Goal: Task Accomplishment & Management: Use online tool/utility

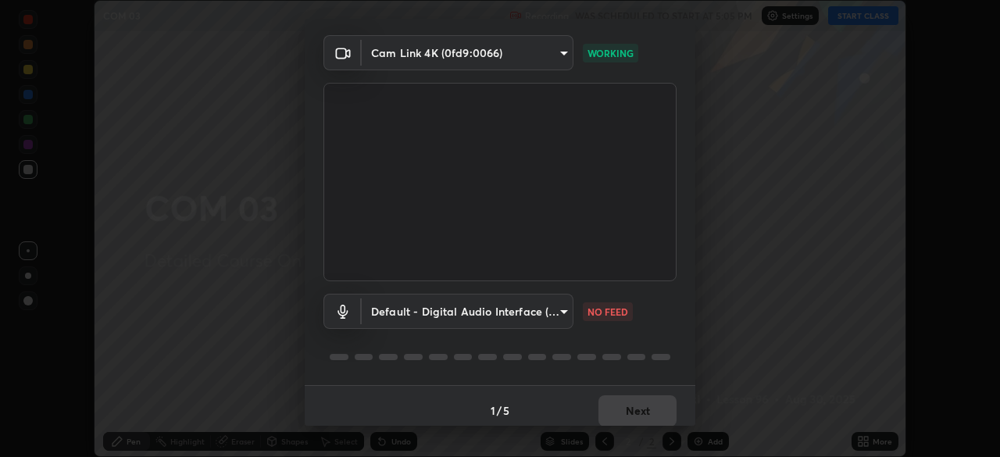
scroll to position [55, 0]
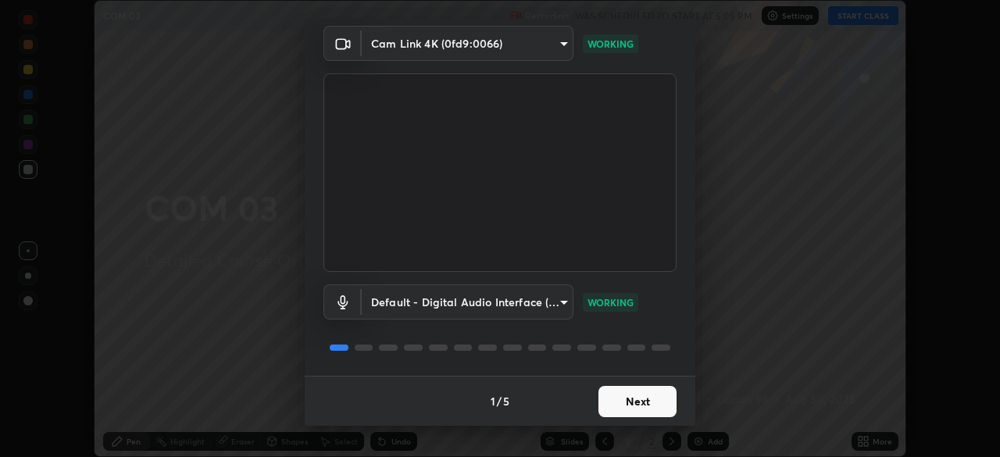
click at [635, 410] on button "Next" at bounding box center [638, 401] width 78 height 31
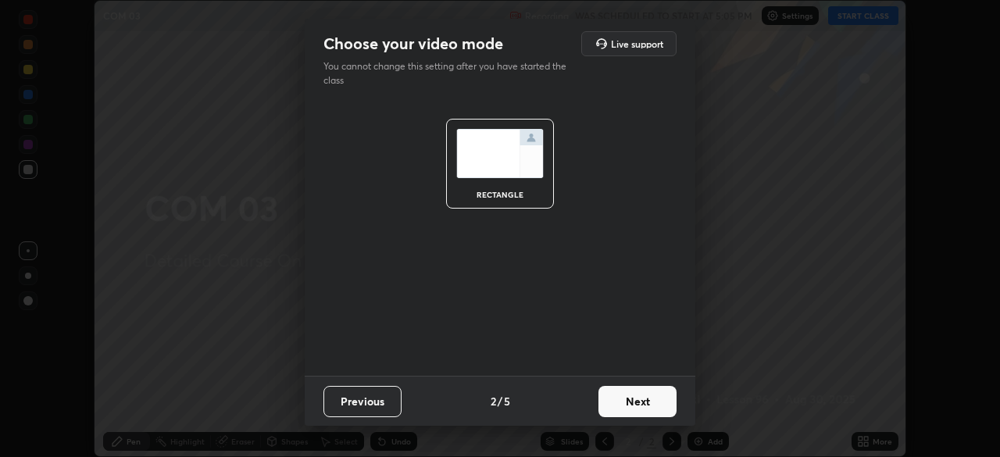
click at [631, 407] on button "Next" at bounding box center [638, 401] width 78 height 31
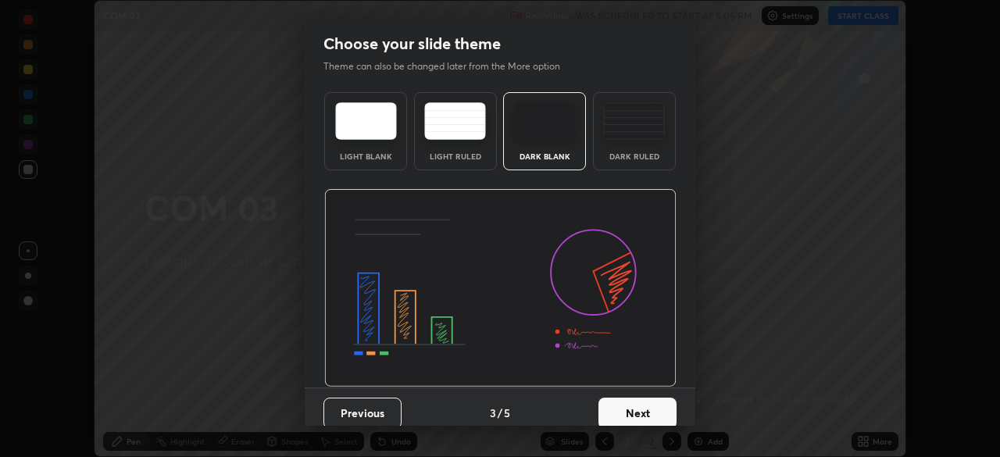
click at [629, 412] on button "Next" at bounding box center [638, 413] width 78 height 31
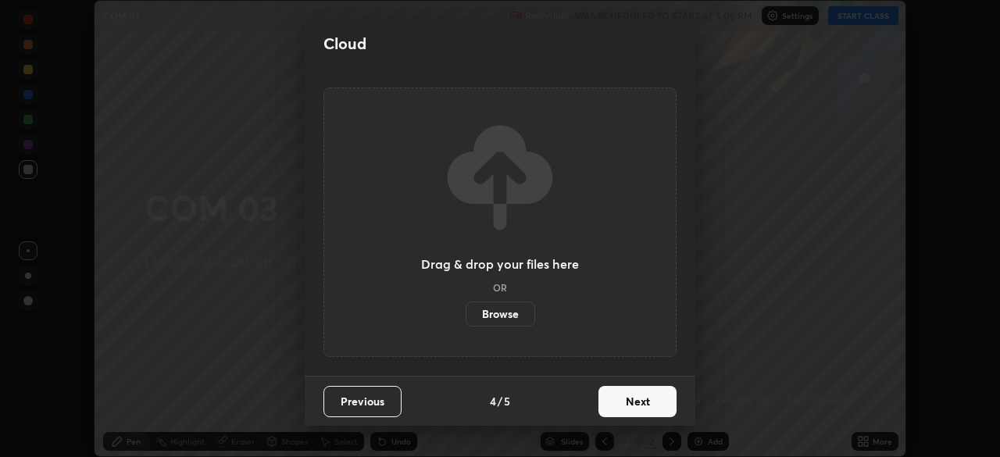
click at [625, 409] on button "Next" at bounding box center [638, 401] width 78 height 31
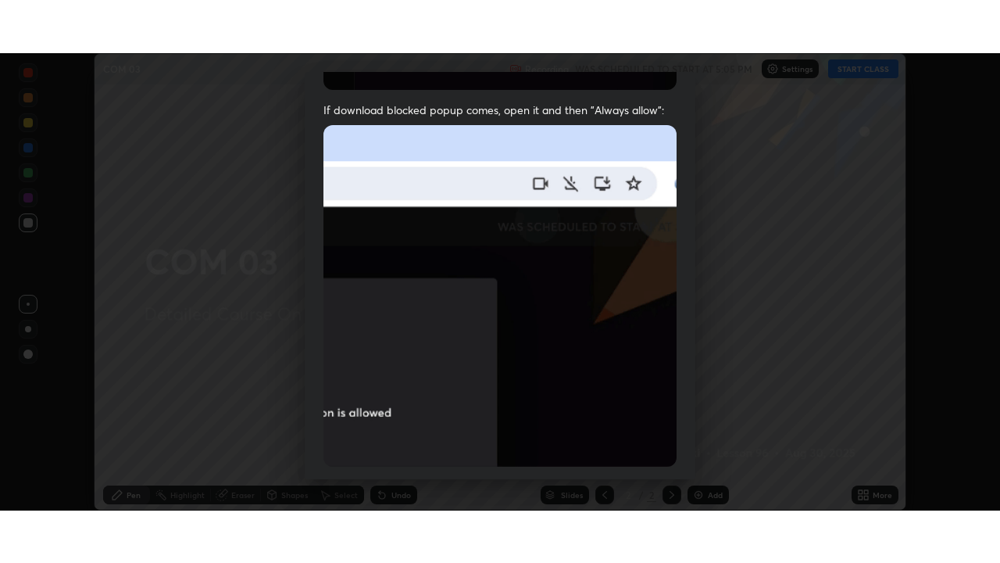
scroll to position [374, 0]
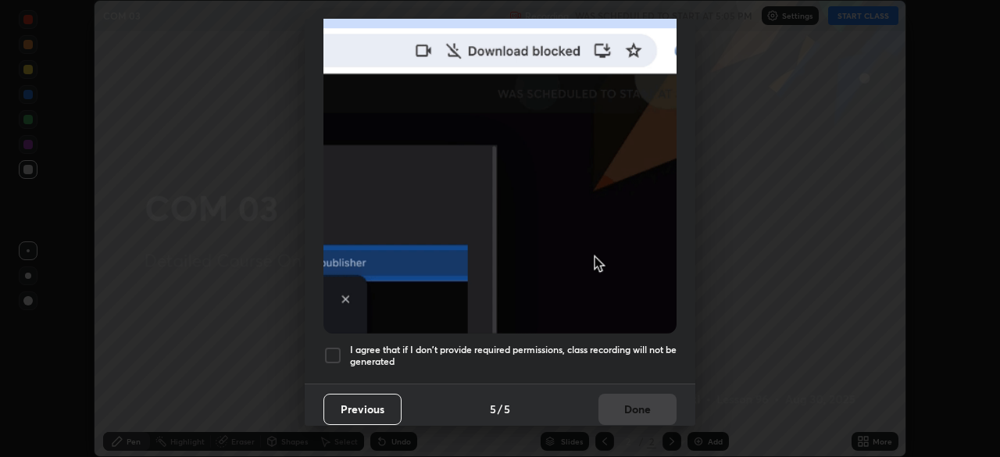
click at [332, 346] on div at bounding box center [333, 355] width 19 height 19
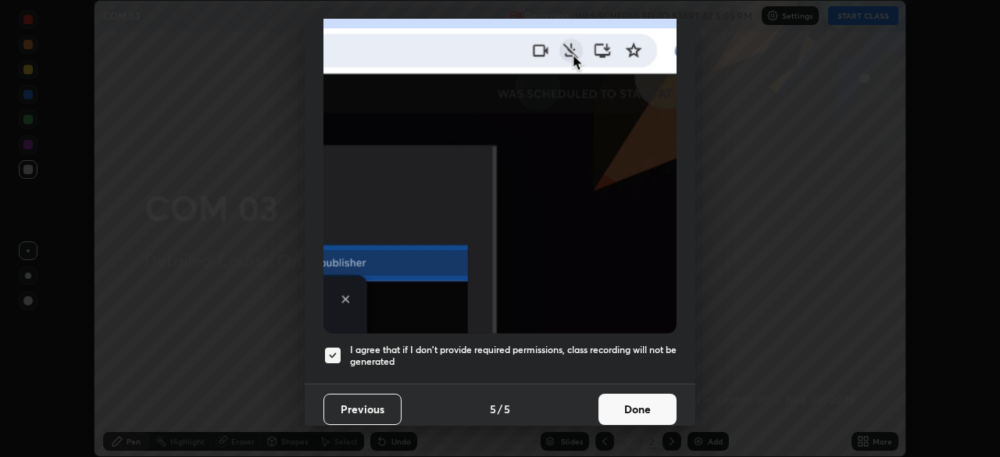
click at [613, 402] on button "Done" at bounding box center [638, 409] width 78 height 31
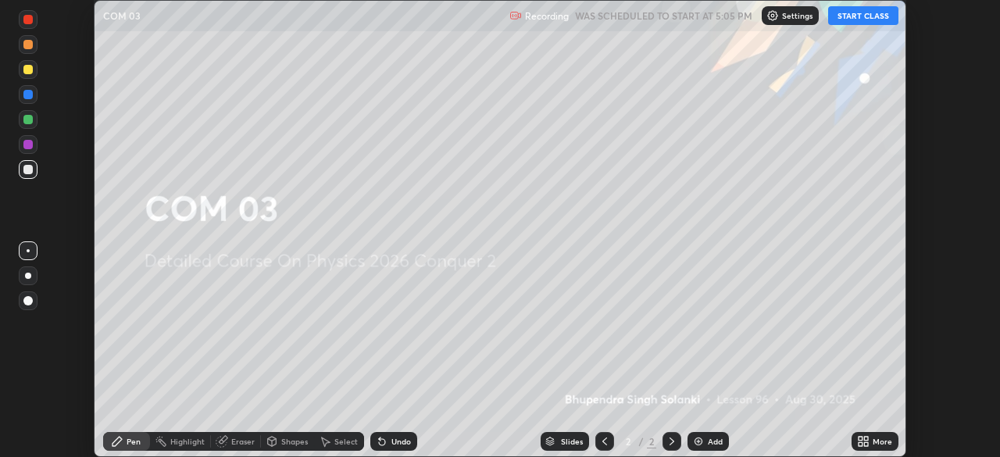
click at [858, 15] on button "START CLASS" at bounding box center [863, 15] width 70 height 19
click at [866, 438] on icon at bounding box center [866, 439] width 4 height 4
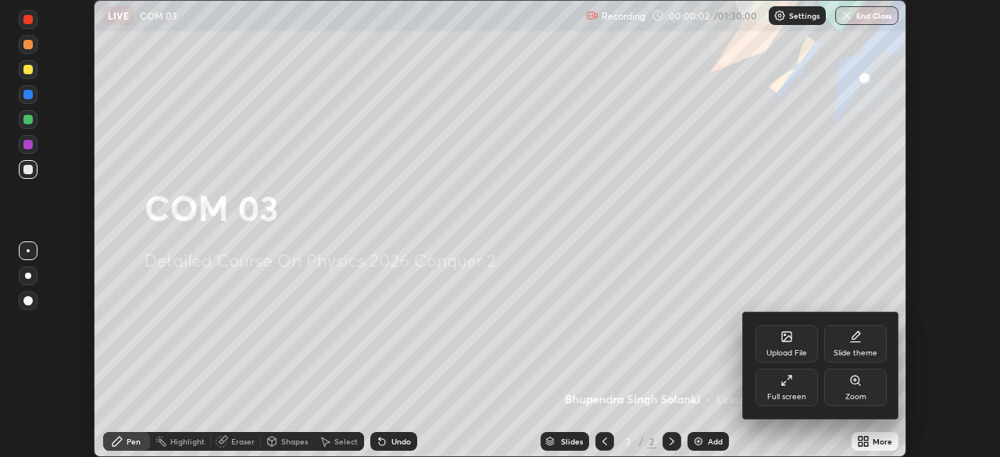
click at [799, 382] on div "Full screen" at bounding box center [787, 388] width 63 height 38
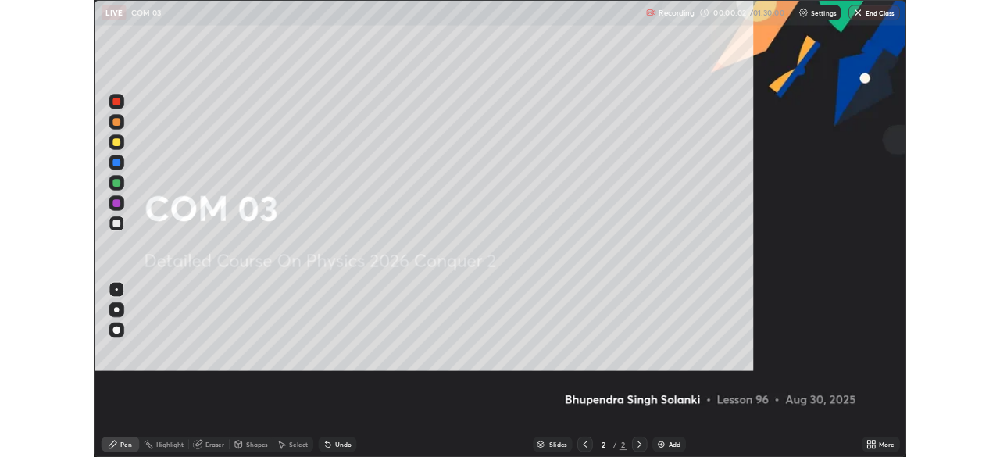
scroll to position [563, 1000]
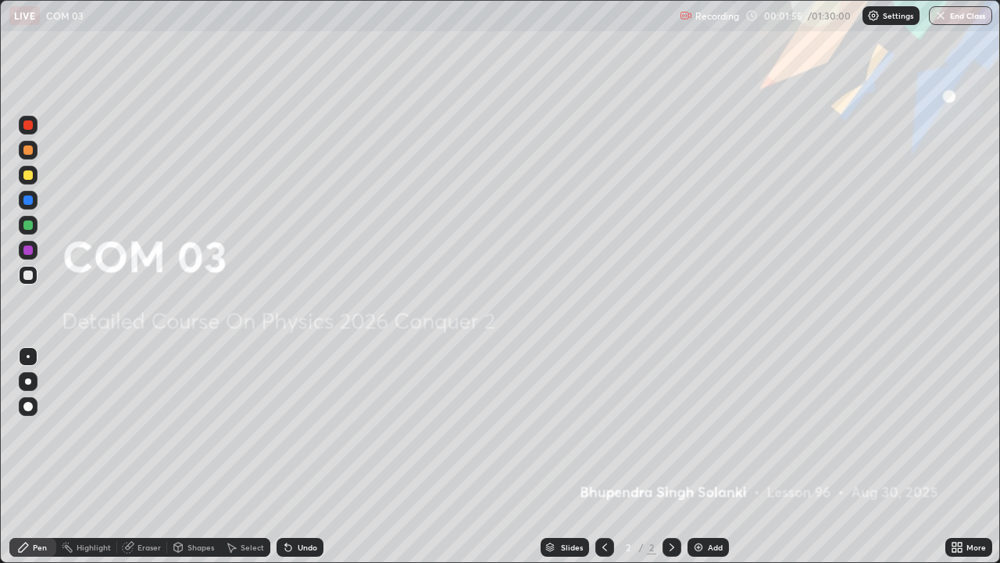
click at [694, 456] on img at bounding box center [698, 547] width 13 height 13
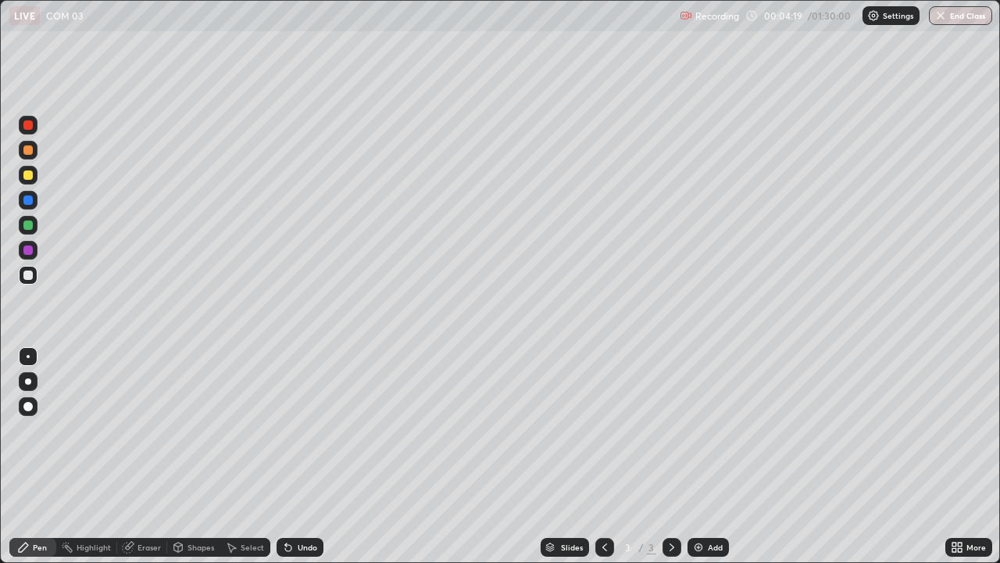
click at [313, 456] on div "Undo" at bounding box center [308, 547] width 20 height 8
click at [316, 456] on div "Undo" at bounding box center [300, 547] width 47 height 19
click at [703, 456] on div "Add" at bounding box center [708, 547] width 41 height 19
click at [701, 456] on img at bounding box center [698, 547] width 13 height 13
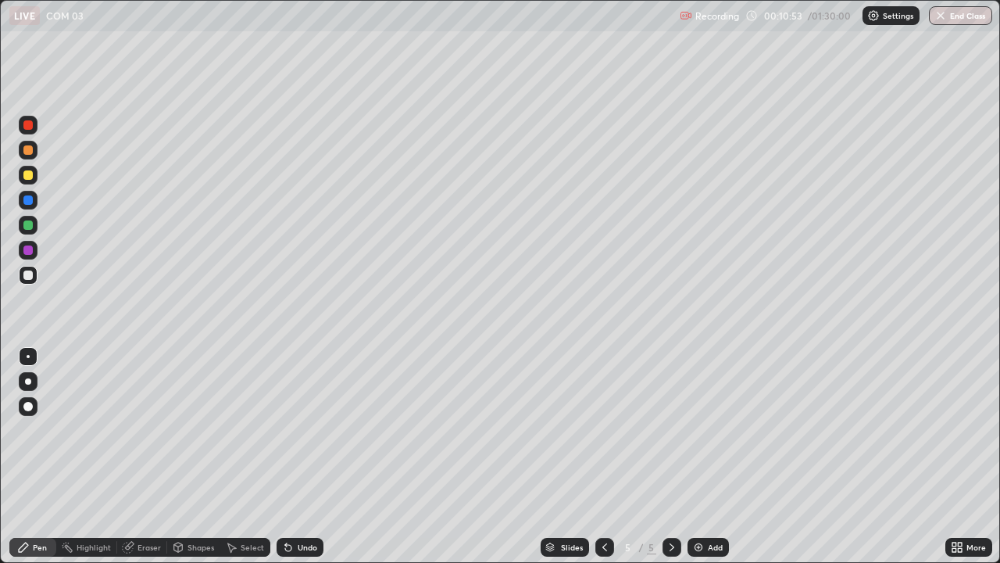
click at [185, 456] on div "Shapes" at bounding box center [193, 547] width 53 height 19
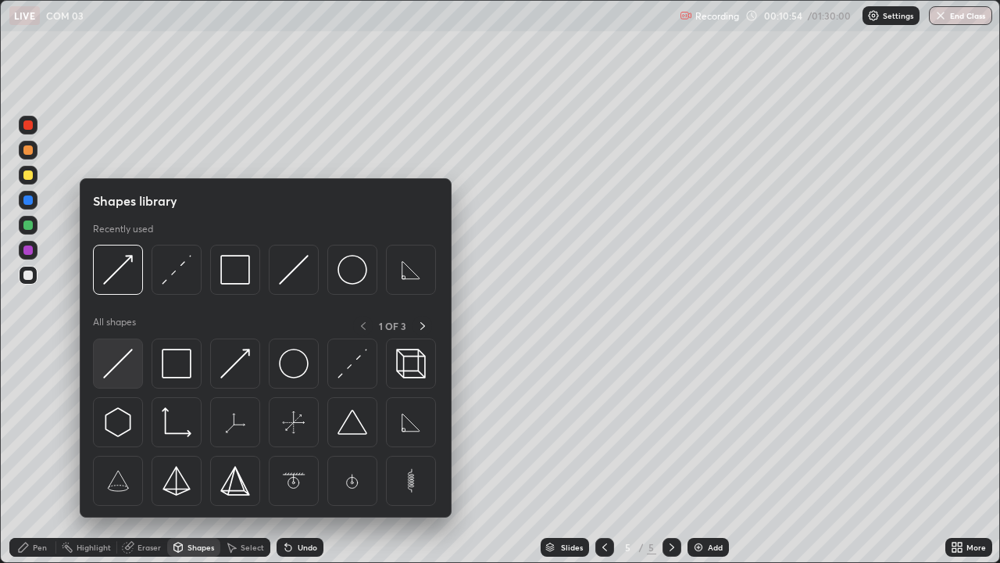
click at [128, 367] on img at bounding box center [118, 364] width 30 height 30
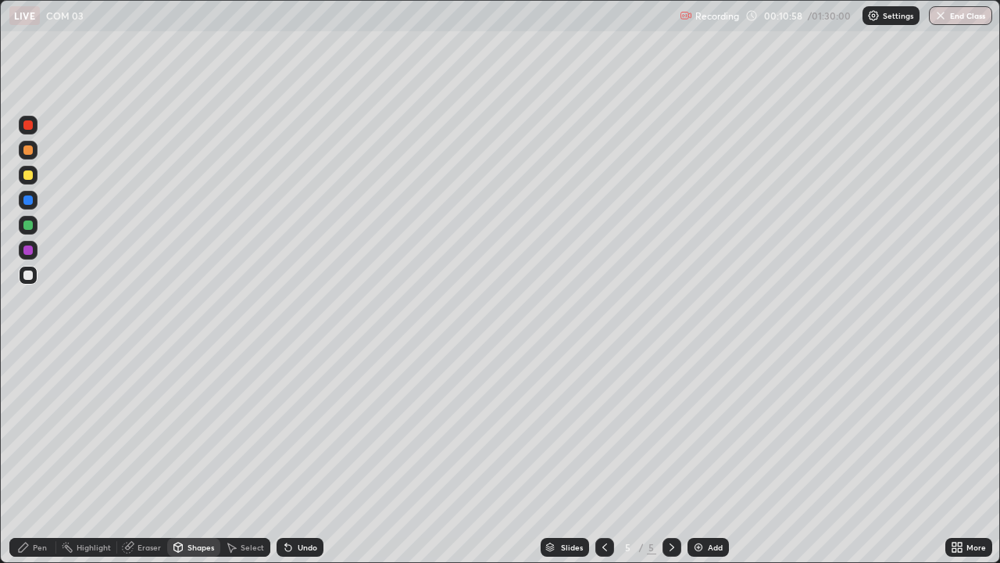
click at [305, 456] on div "Undo" at bounding box center [308, 547] width 20 height 8
click at [27, 206] on div at bounding box center [28, 200] width 19 height 19
click at [41, 456] on div "Pen" at bounding box center [40, 547] width 14 height 8
click at [24, 249] on div at bounding box center [27, 249] width 9 height 9
click at [300, 456] on div "Undo" at bounding box center [308, 547] width 20 height 8
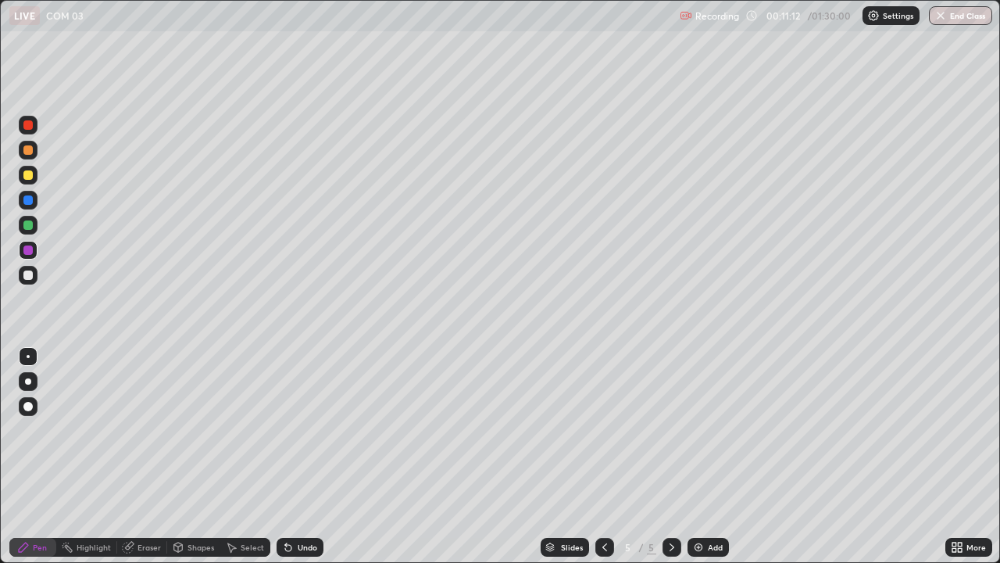
click at [197, 456] on div "Shapes" at bounding box center [201, 547] width 27 height 8
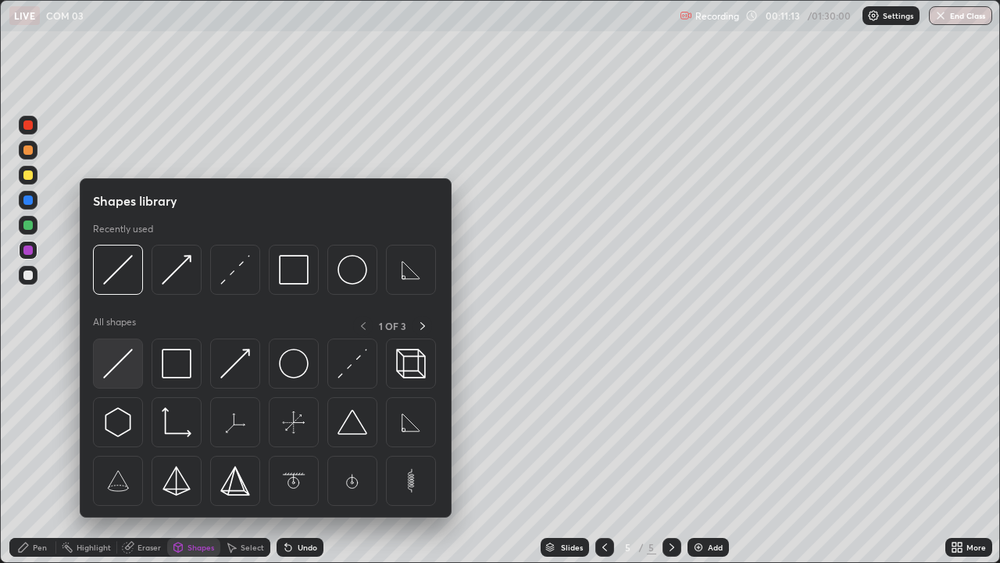
click at [120, 360] on img at bounding box center [118, 364] width 30 height 30
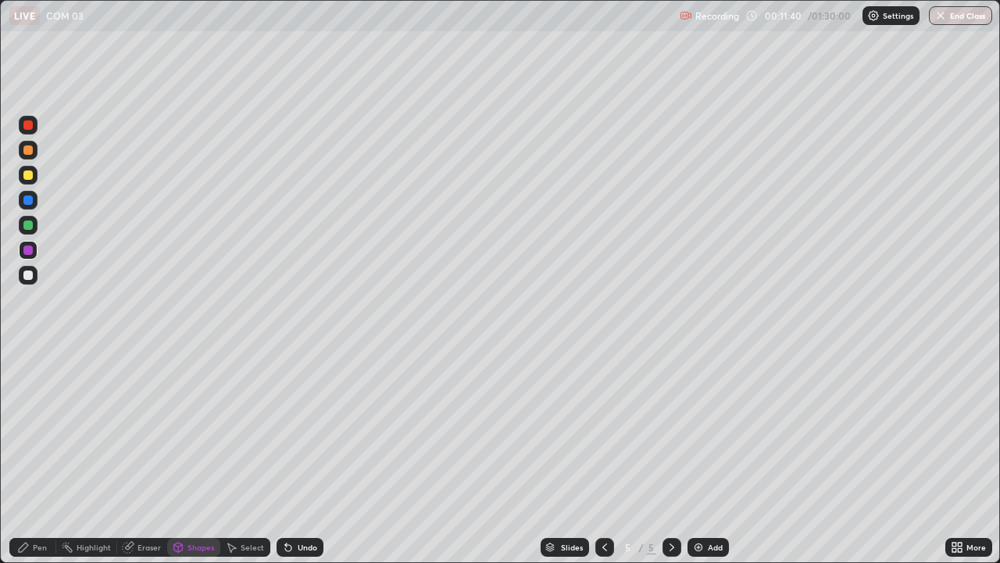
click at [30, 227] on div at bounding box center [27, 224] width 9 height 9
click at [307, 456] on div "Undo" at bounding box center [308, 547] width 20 height 8
click at [138, 456] on div "Eraser" at bounding box center [149, 547] width 23 height 8
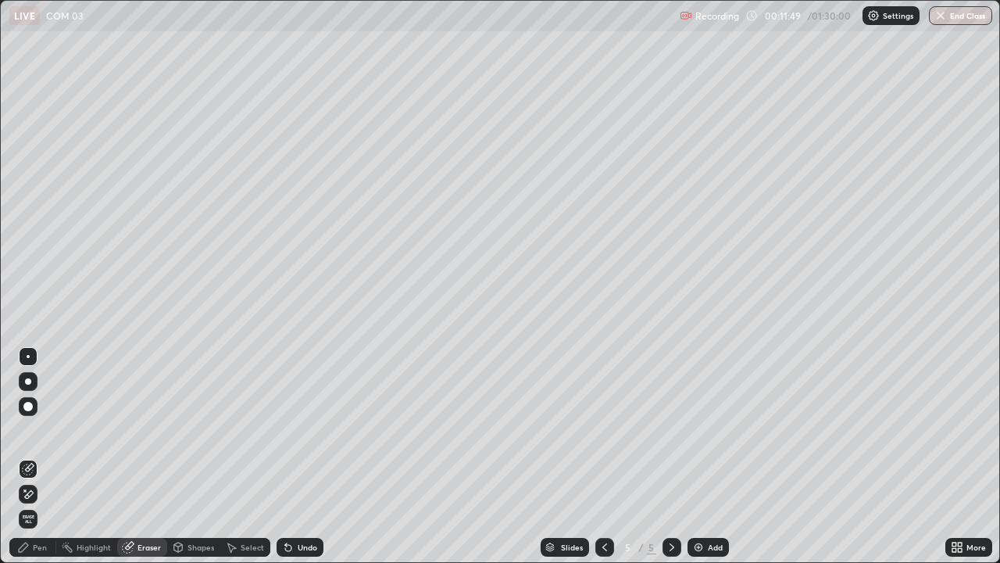
click at [45, 456] on div "Pen" at bounding box center [40, 547] width 14 height 8
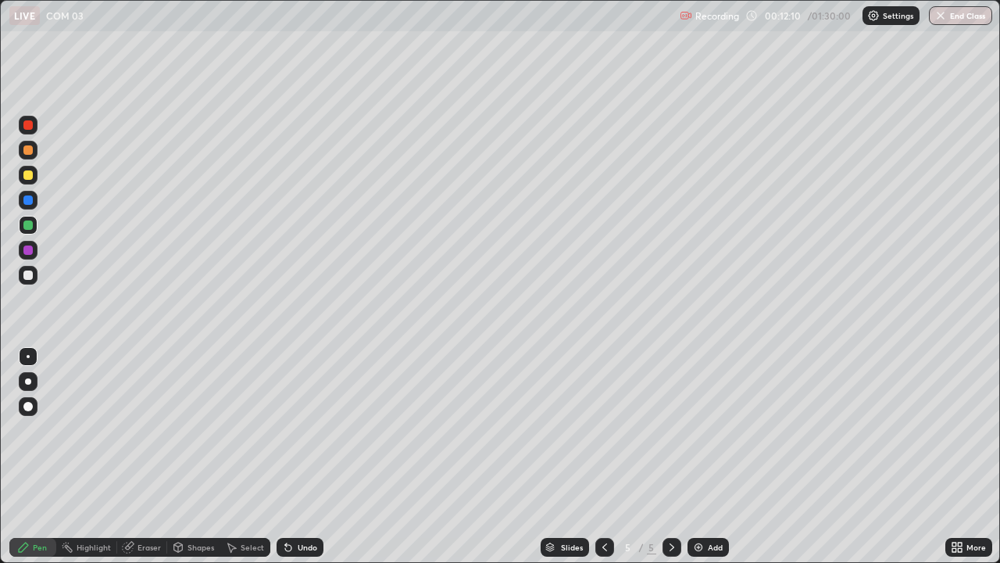
click at [27, 203] on div at bounding box center [27, 199] width 9 height 9
click at [26, 252] on div at bounding box center [27, 249] width 9 height 9
click at [29, 177] on div at bounding box center [27, 174] width 9 height 9
click at [27, 177] on div at bounding box center [27, 174] width 9 height 9
click at [29, 232] on div at bounding box center [28, 225] width 19 height 19
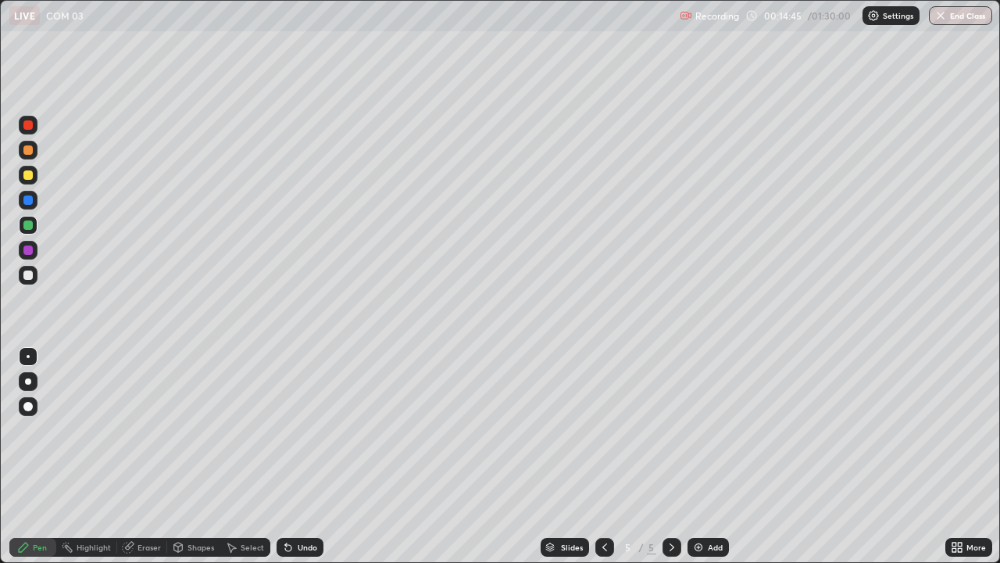
click at [31, 204] on div at bounding box center [28, 200] width 19 height 19
click at [32, 150] on div at bounding box center [27, 149] width 9 height 9
click at [27, 223] on div at bounding box center [27, 224] width 9 height 9
click at [305, 456] on div "Undo" at bounding box center [308, 547] width 20 height 8
click at [306, 456] on div "Undo" at bounding box center [308, 547] width 20 height 8
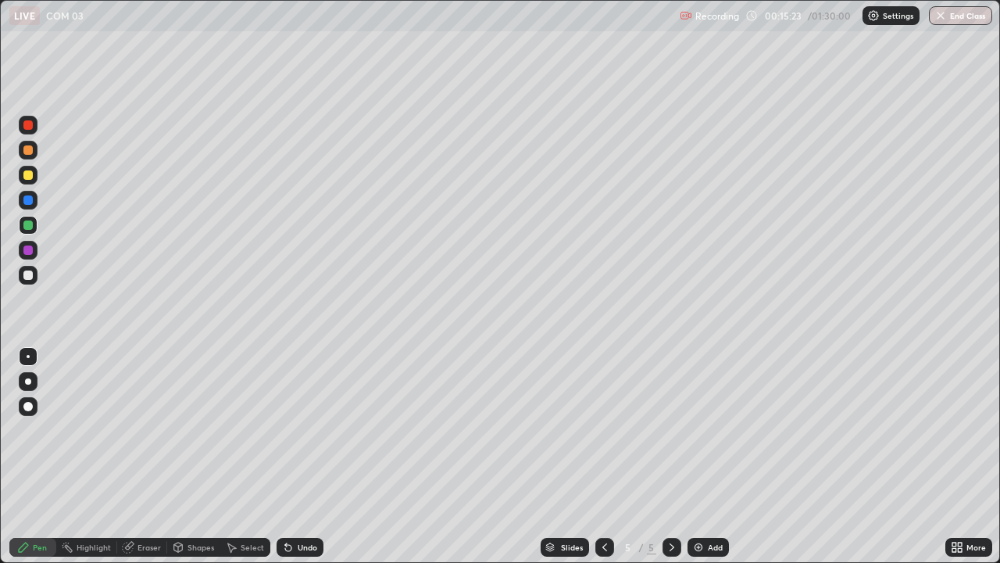
click at [311, 456] on div "Undo" at bounding box center [308, 547] width 20 height 8
click at [313, 456] on div "Undo" at bounding box center [308, 547] width 20 height 8
click at [153, 456] on div "Eraser" at bounding box center [149, 547] width 23 height 8
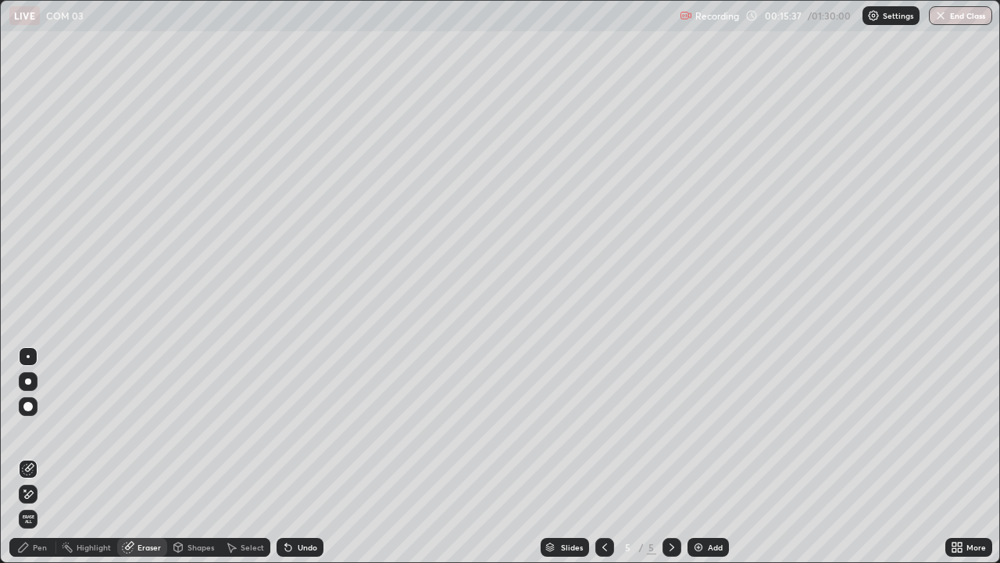
click at [47, 456] on div "Pen" at bounding box center [32, 547] width 47 height 19
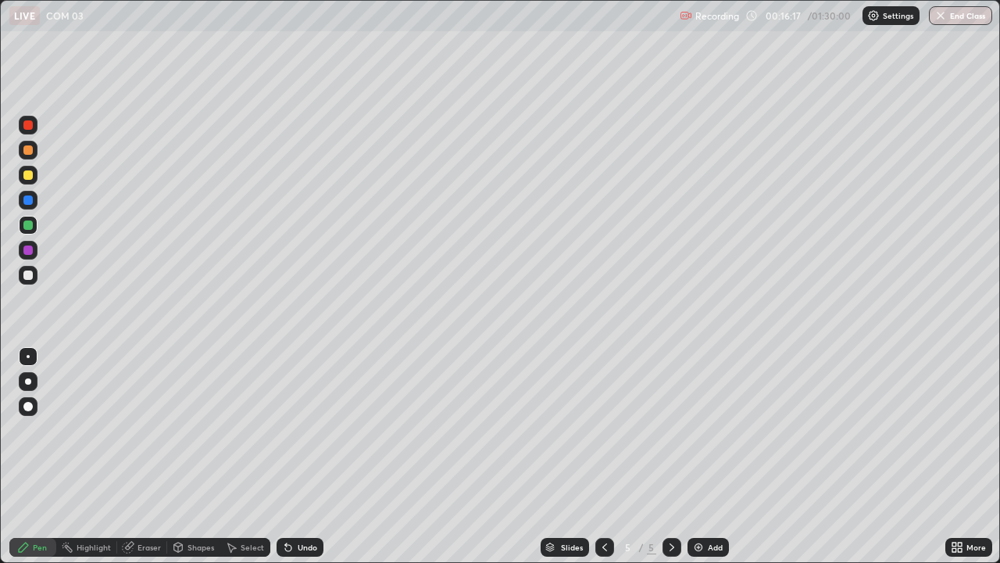
click at [29, 175] on div at bounding box center [27, 174] width 9 height 9
click at [313, 456] on div "Undo" at bounding box center [308, 547] width 20 height 8
click at [145, 456] on div "Eraser" at bounding box center [149, 547] width 23 height 8
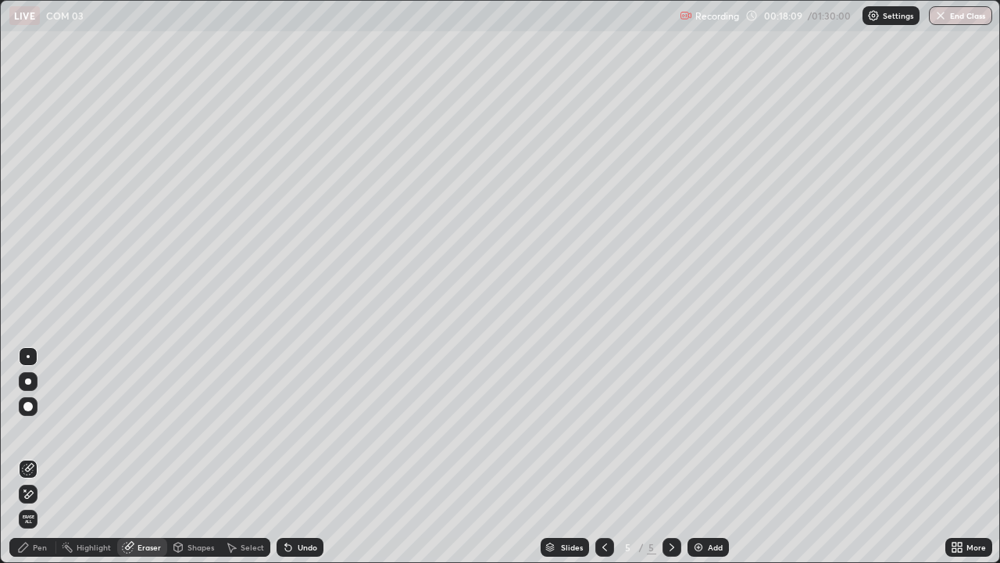
click at [248, 456] on div "Select" at bounding box center [252, 547] width 23 height 8
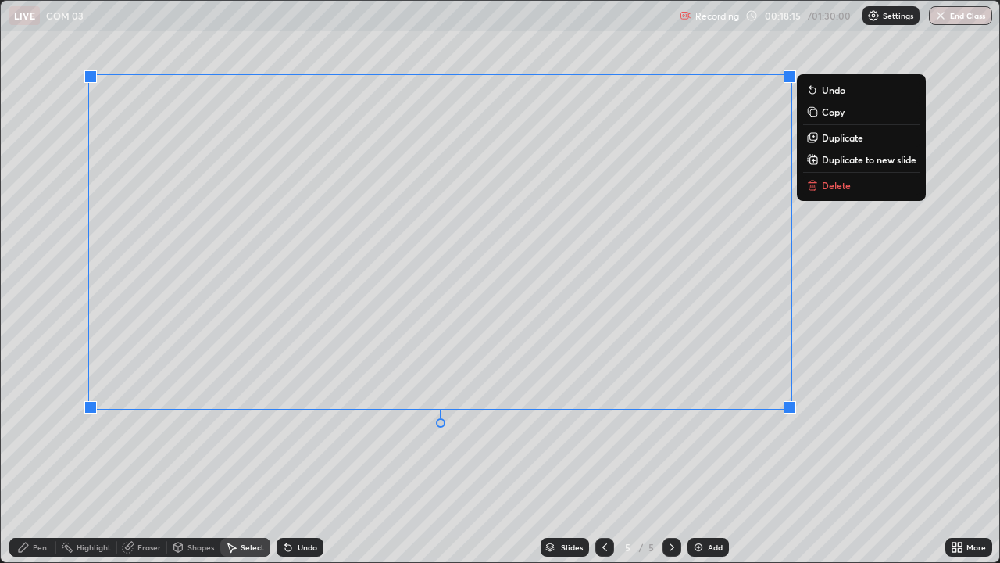
click at [276, 456] on div "0 ° Undo Copy Duplicate Duplicate to new slide Delete" at bounding box center [500, 281] width 999 height 561
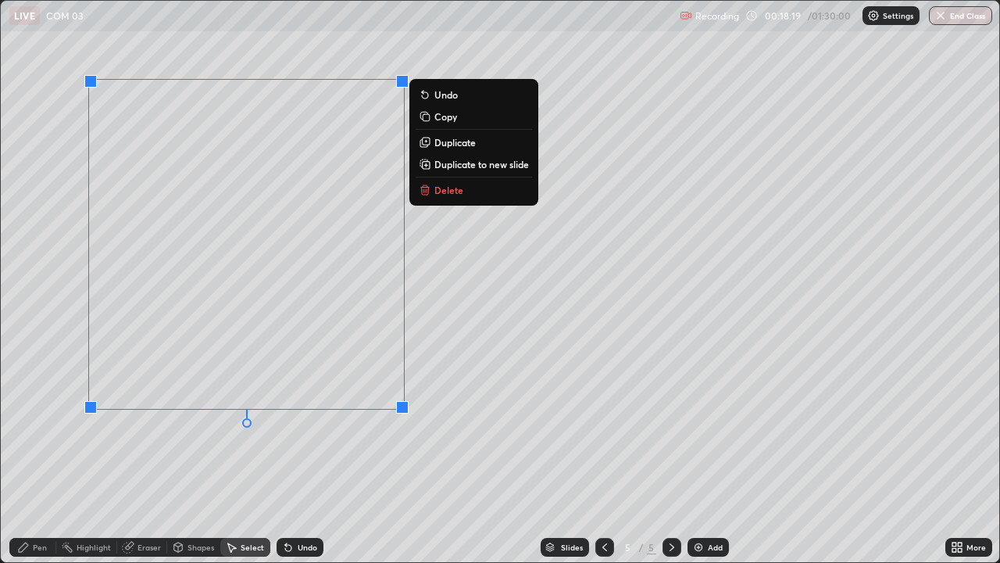
click at [441, 185] on p "Delete" at bounding box center [448, 190] width 29 height 13
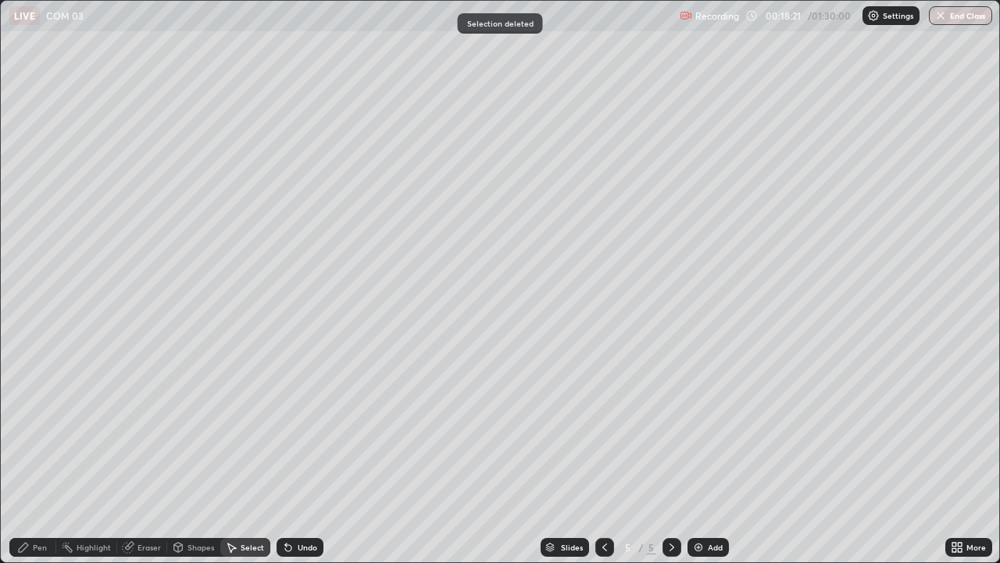
click at [142, 456] on div "Eraser" at bounding box center [149, 547] width 23 height 8
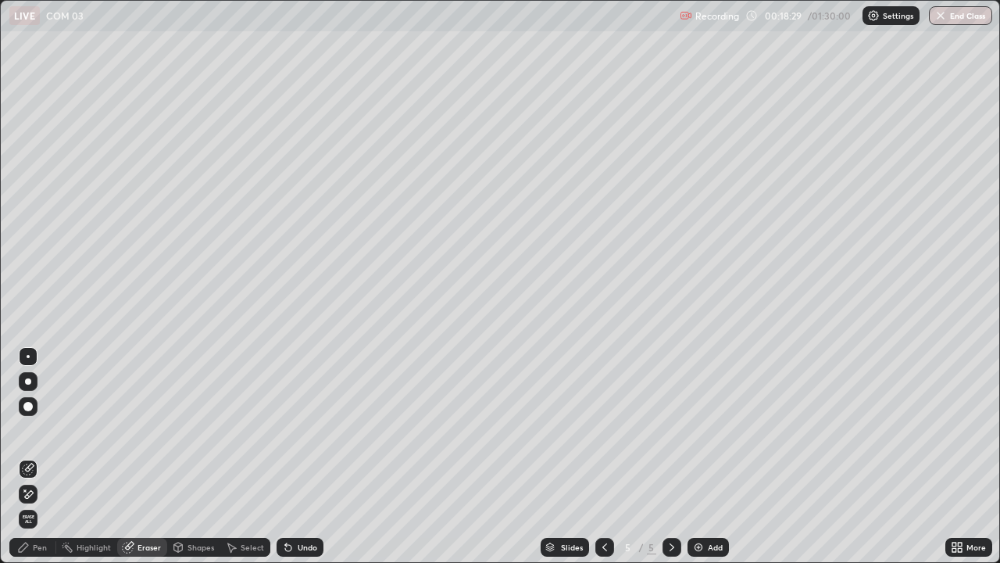
click at [43, 456] on div "Pen" at bounding box center [32, 547] width 47 height 19
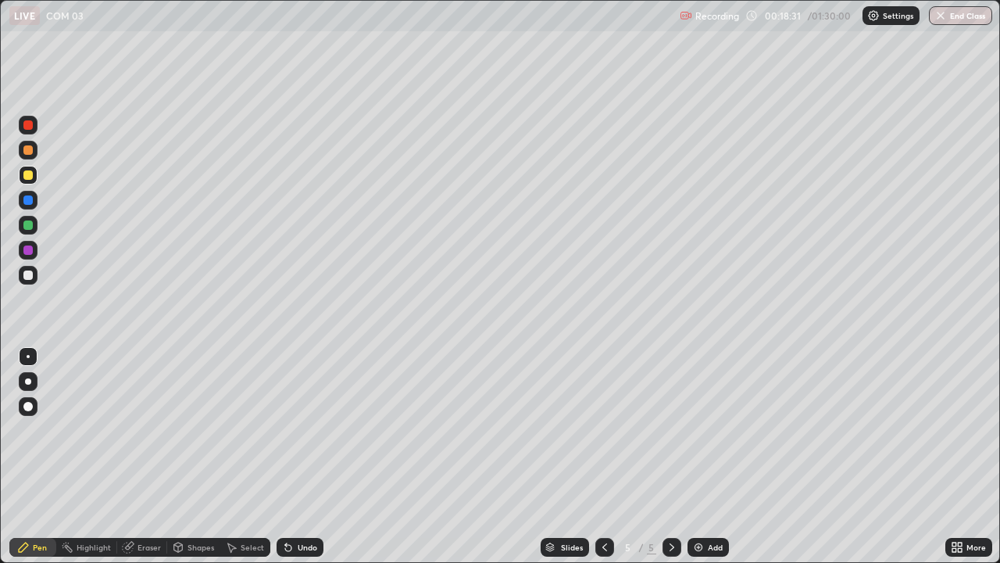
click at [28, 276] on div at bounding box center [27, 274] width 9 height 9
click at [299, 456] on div "Undo" at bounding box center [308, 547] width 20 height 8
click at [302, 456] on div "Undo" at bounding box center [308, 547] width 20 height 8
click at [299, 456] on div "Undo" at bounding box center [308, 547] width 20 height 8
click at [298, 456] on div "Undo" at bounding box center [308, 547] width 20 height 8
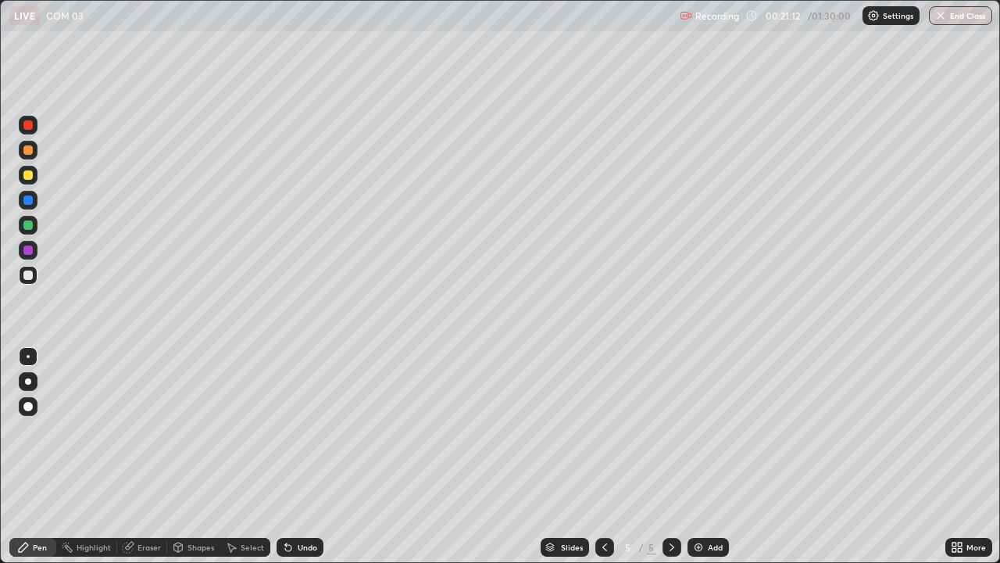
click at [696, 456] on img at bounding box center [698, 547] width 13 height 13
click at [303, 456] on div "Undo" at bounding box center [308, 547] width 20 height 8
click at [605, 456] on icon at bounding box center [605, 547] width 13 height 13
click at [673, 456] on icon at bounding box center [672, 547] width 13 height 13
click at [30, 175] on div at bounding box center [27, 174] width 9 height 9
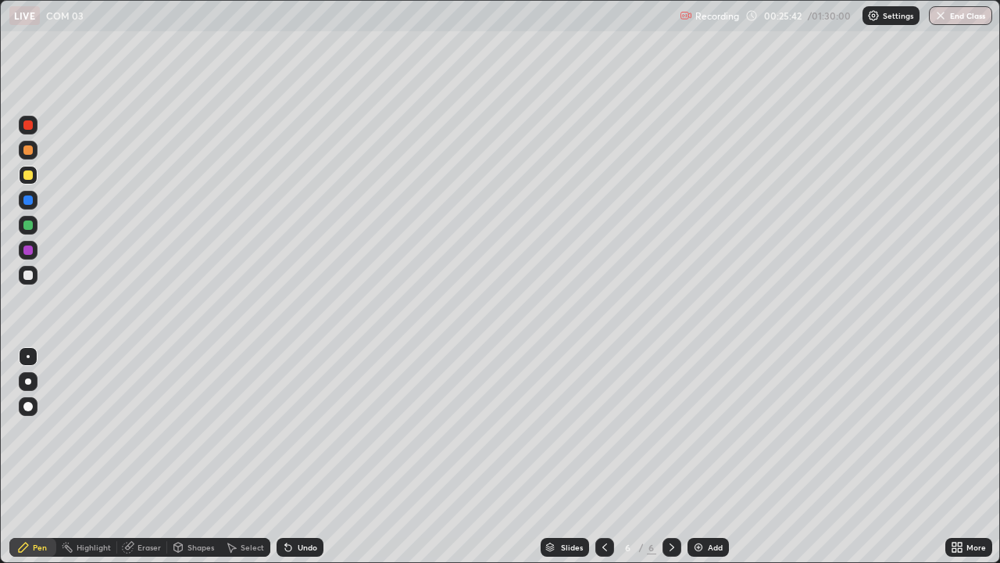
click at [301, 456] on div "Undo" at bounding box center [308, 547] width 20 height 8
click at [27, 275] on div at bounding box center [27, 274] width 9 height 9
click at [30, 221] on div at bounding box center [27, 224] width 9 height 9
click at [670, 456] on div at bounding box center [672, 546] width 19 height 31
click at [702, 456] on img at bounding box center [698, 547] width 13 height 13
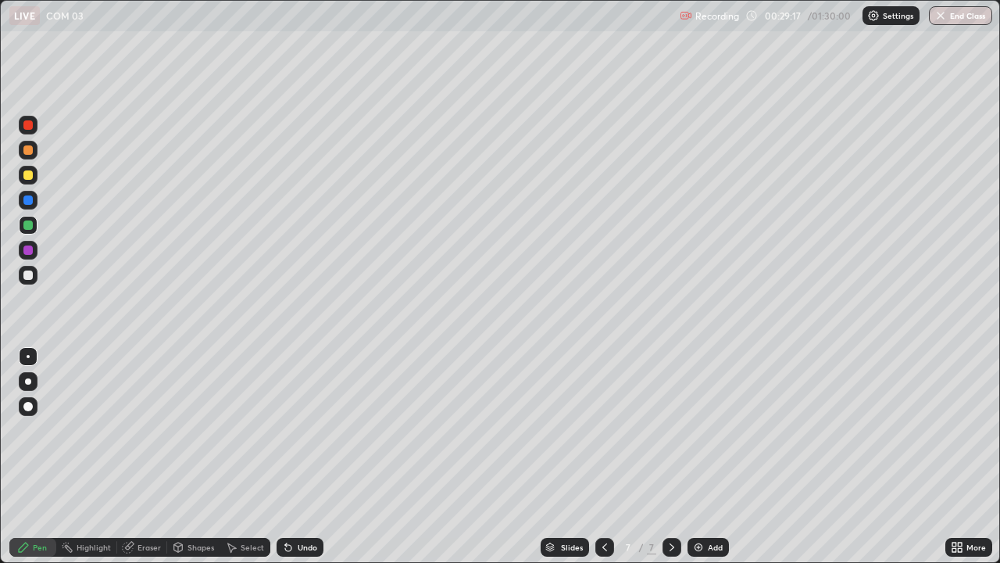
click at [313, 456] on div "Undo" at bounding box center [300, 547] width 47 height 19
click at [703, 456] on div "Add" at bounding box center [708, 547] width 41 height 19
click at [310, 456] on div "Undo" at bounding box center [300, 547] width 47 height 19
click at [302, 456] on div "Undo" at bounding box center [300, 547] width 47 height 19
click at [31, 177] on div at bounding box center [27, 174] width 9 height 9
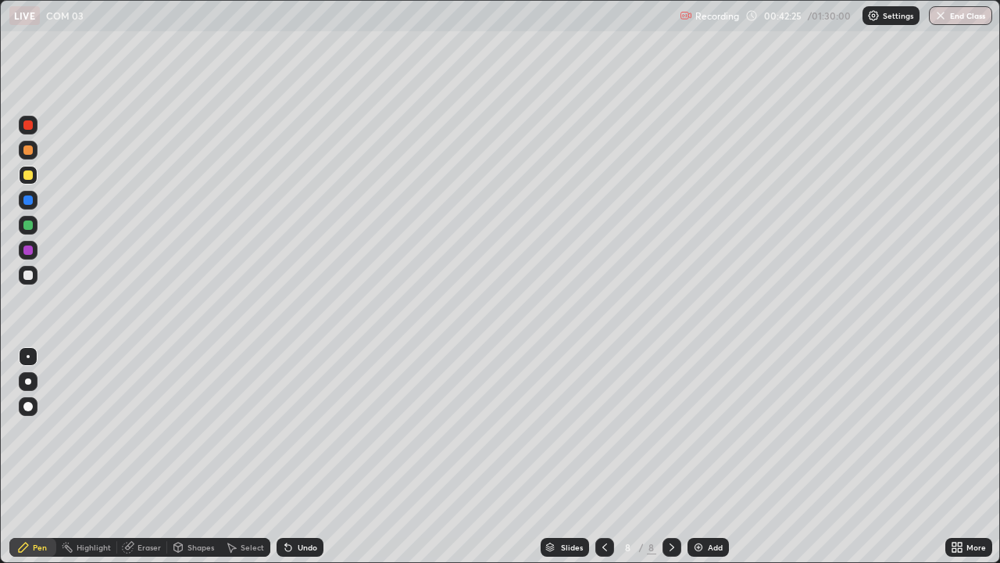
click at [305, 456] on div "Undo" at bounding box center [308, 547] width 20 height 8
click at [310, 456] on div "Undo" at bounding box center [300, 547] width 47 height 19
click at [299, 456] on div "Undo" at bounding box center [300, 547] width 47 height 19
click at [303, 456] on div "Undo" at bounding box center [300, 547] width 47 height 19
click at [298, 456] on div "Undo" at bounding box center [308, 547] width 20 height 8
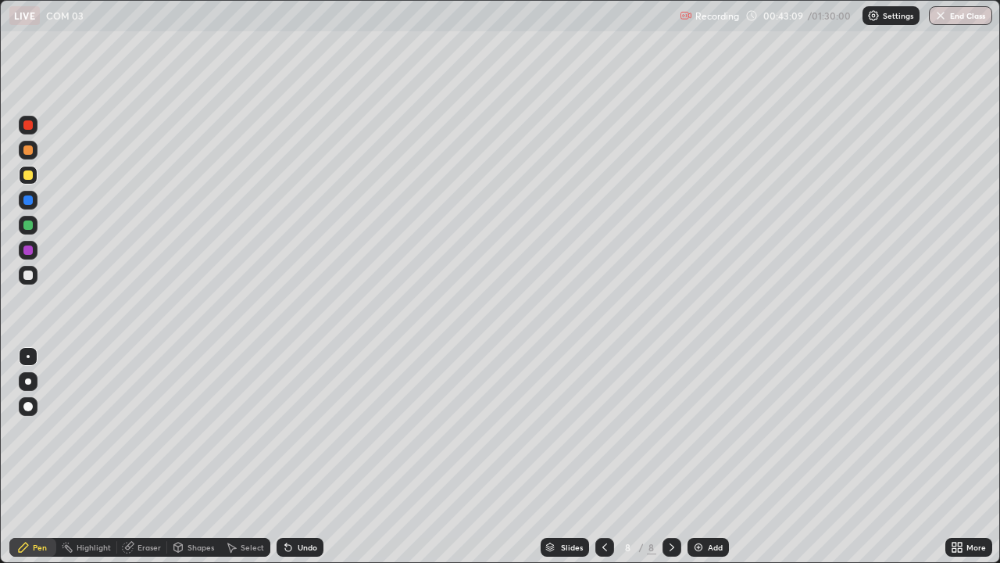
click at [299, 456] on div "Undo" at bounding box center [300, 547] width 47 height 19
click at [298, 456] on div "Undo" at bounding box center [308, 547] width 20 height 8
click at [302, 456] on div "Undo" at bounding box center [308, 547] width 20 height 8
click at [295, 456] on div "Undo" at bounding box center [300, 547] width 47 height 19
click at [305, 456] on div "Undo" at bounding box center [308, 547] width 20 height 8
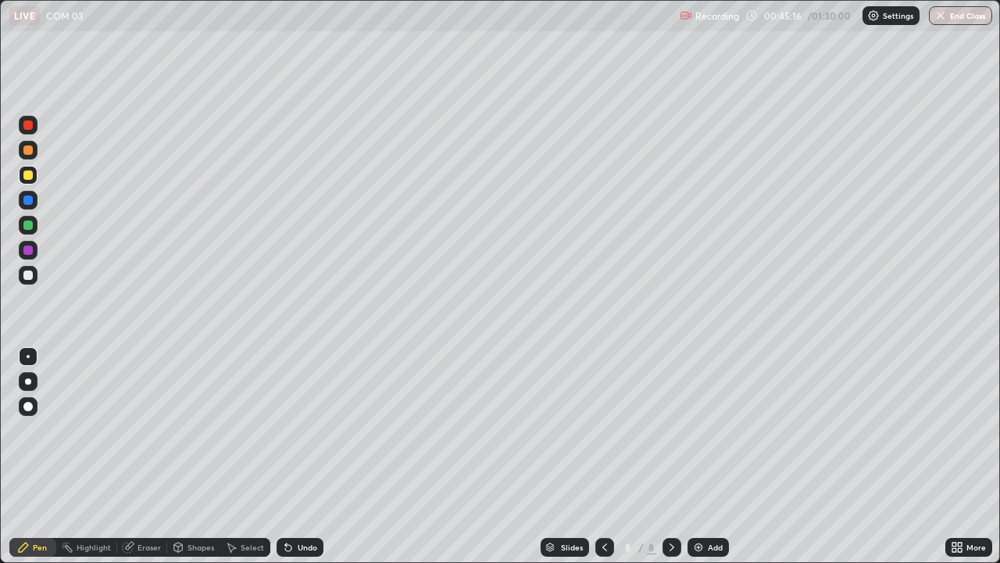
click at [27, 270] on div at bounding box center [27, 274] width 9 height 9
click at [293, 456] on div "Undo" at bounding box center [300, 547] width 47 height 19
click at [303, 456] on div "Undo" at bounding box center [300, 547] width 47 height 19
click at [141, 456] on div "Eraser" at bounding box center [149, 547] width 23 height 8
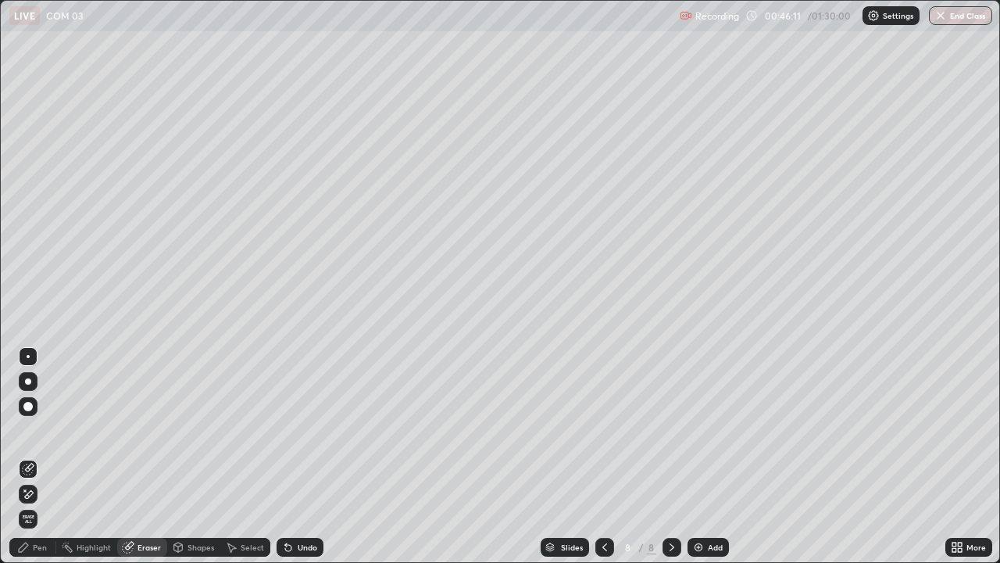
click at [34, 456] on div "Pen" at bounding box center [40, 547] width 14 height 8
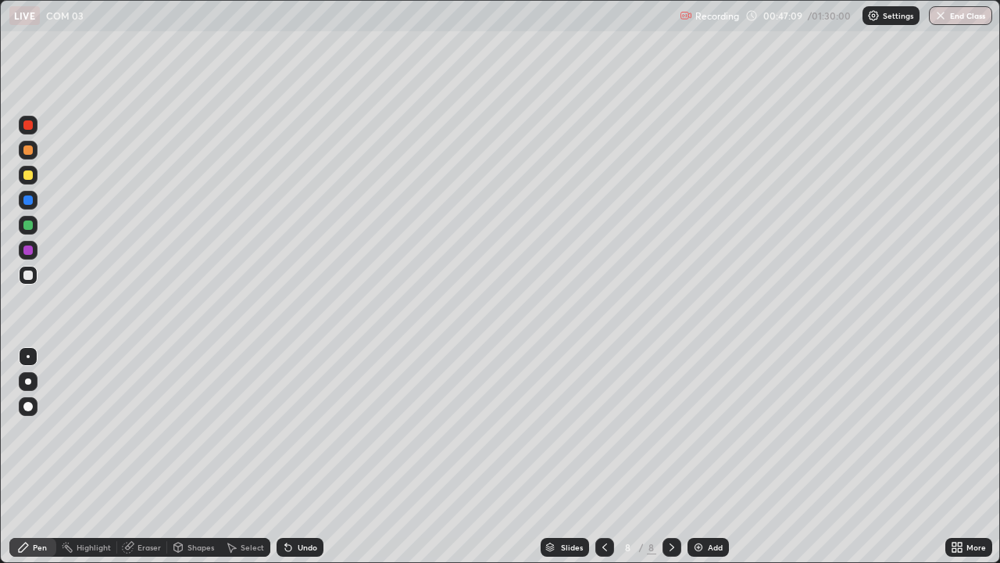
click at [295, 456] on div "Undo" at bounding box center [300, 547] width 47 height 19
click at [293, 456] on div "Undo" at bounding box center [300, 547] width 47 height 19
click at [292, 456] on div "Undo" at bounding box center [300, 547] width 47 height 19
click at [293, 456] on div "Undo" at bounding box center [300, 547] width 47 height 19
click at [301, 456] on div "Undo" at bounding box center [308, 547] width 20 height 8
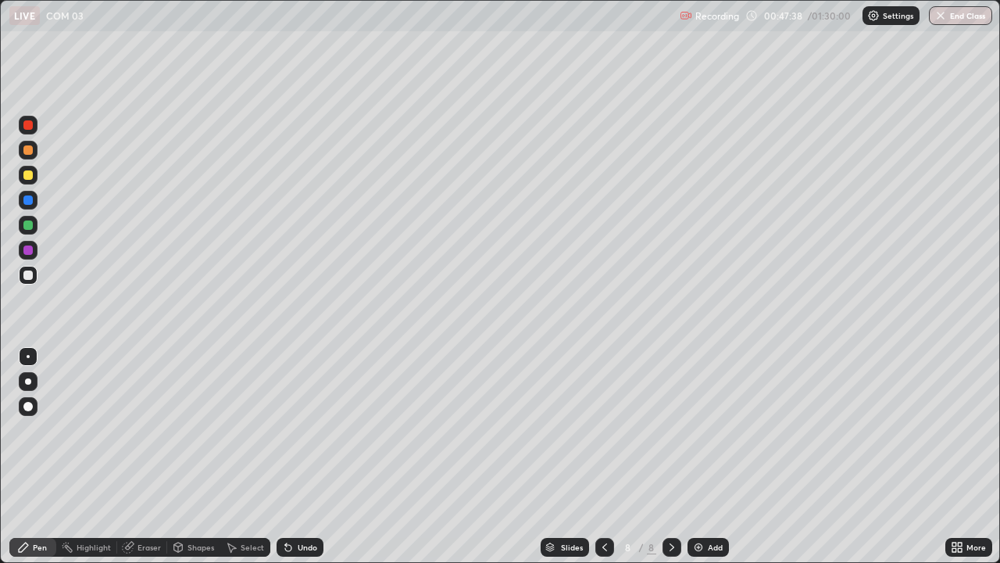
click at [300, 456] on div "Undo" at bounding box center [308, 547] width 20 height 8
click at [717, 456] on div "Add" at bounding box center [715, 547] width 15 height 8
click at [28, 177] on div at bounding box center [27, 174] width 9 height 9
click at [298, 456] on div "Undo" at bounding box center [308, 547] width 20 height 8
click at [300, 456] on div "Undo" at bounding box center [300, 547] width 47 height 19
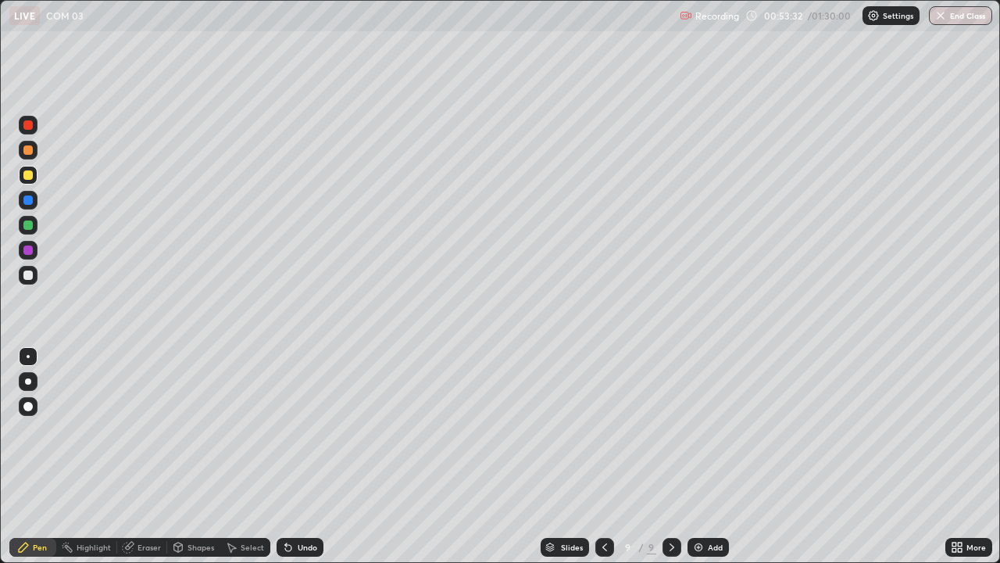
click at [27, 274] on div at bounding box center [27, 274] width 9 height 9
click at [301, 456] on div "Undo" at bounding box center [308, 547] width 20 height 8
click at [302, 456] on div "Undo" at bounding box center [300, 547] width 47 height 19
click at [306, 456] on div "Undo" at bounding box center [308, 547] width 20 height 8
click at [300, 456] on div "Undo" at bounding box center [308, 547] width 20 height 8
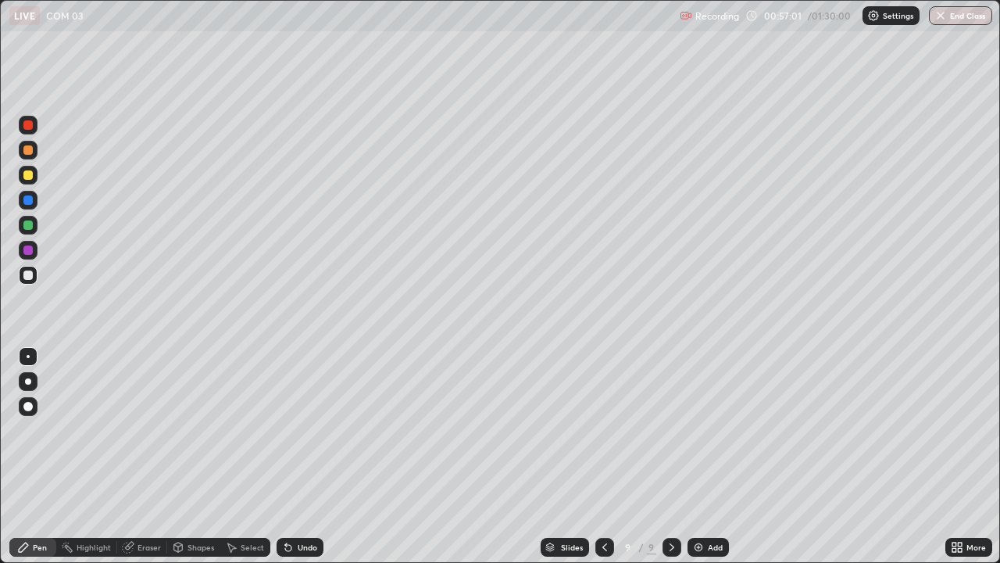
click at [696, 456] on img at bounding box center [698, 547] width 13 height 13
click at [27, 202] on div at bounding box center [27, 199] width 9 height 9
click at [148, 456] on div "Eraser" at bounding box center [149, 547] width 23 height 8
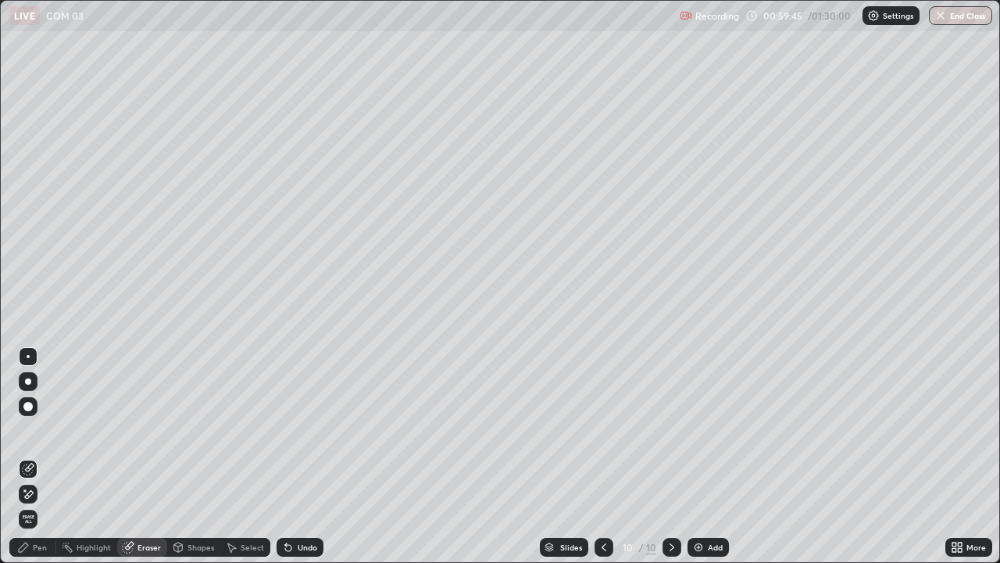
click at [39, 456] on div "Pen" at bounding box center [40, 547] width 14 height 8
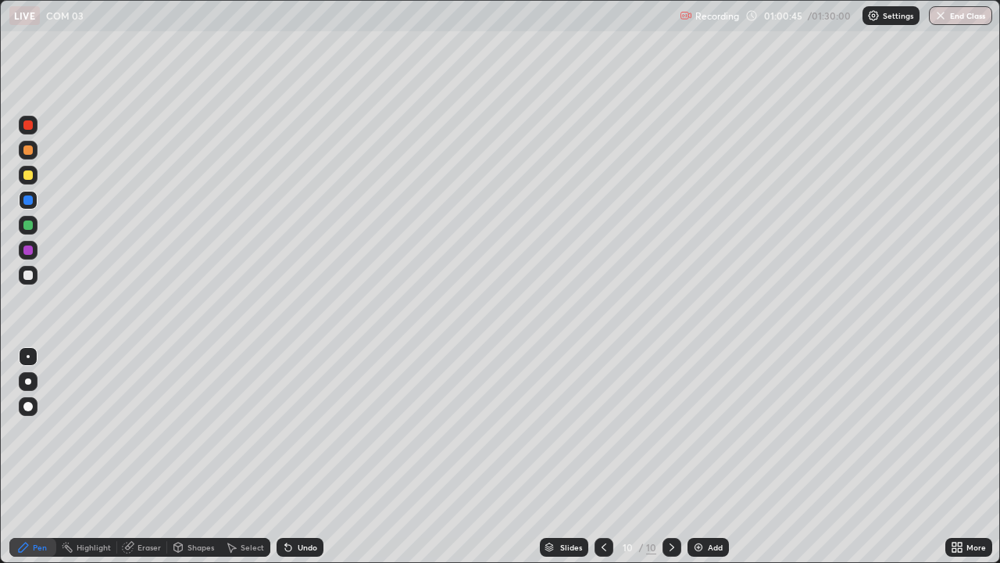
click at [150, 456] on div "Eraser" at bounding box center [149, 547] width 23 height 8
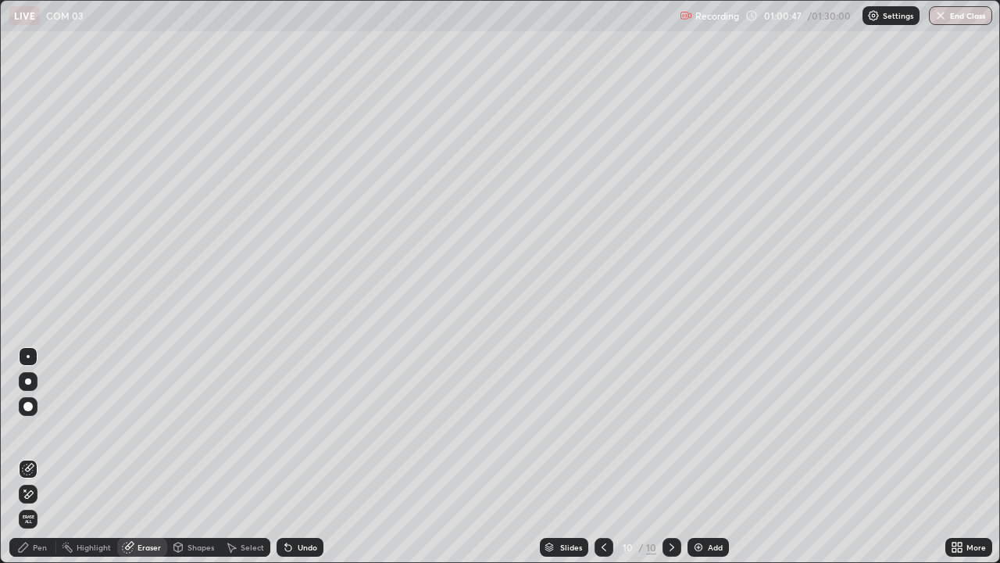
click at [195, 456] on div "Shapes" at bounding box center [201, 547] width 27 height 8
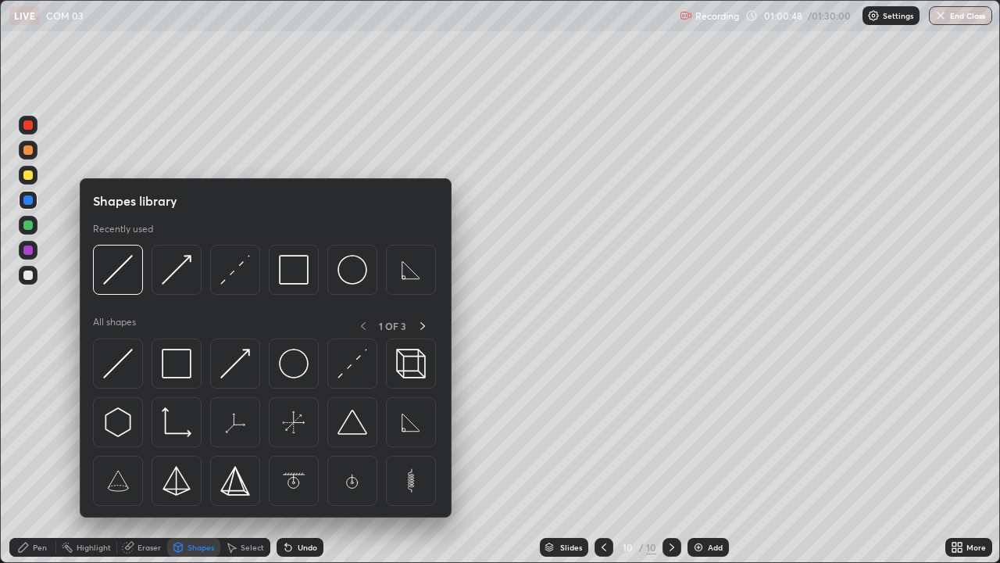
click at [251, 456] on div "Select" at bounding box center [252, 547] width 23 height 8
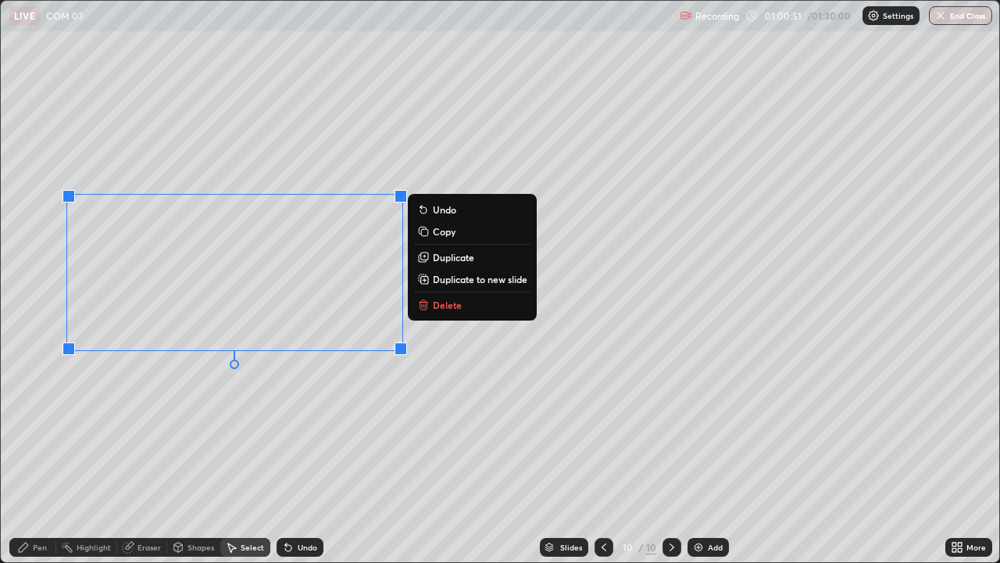
click at [424, 307] on icon at bounding box center [423, 305] width 7 height 7
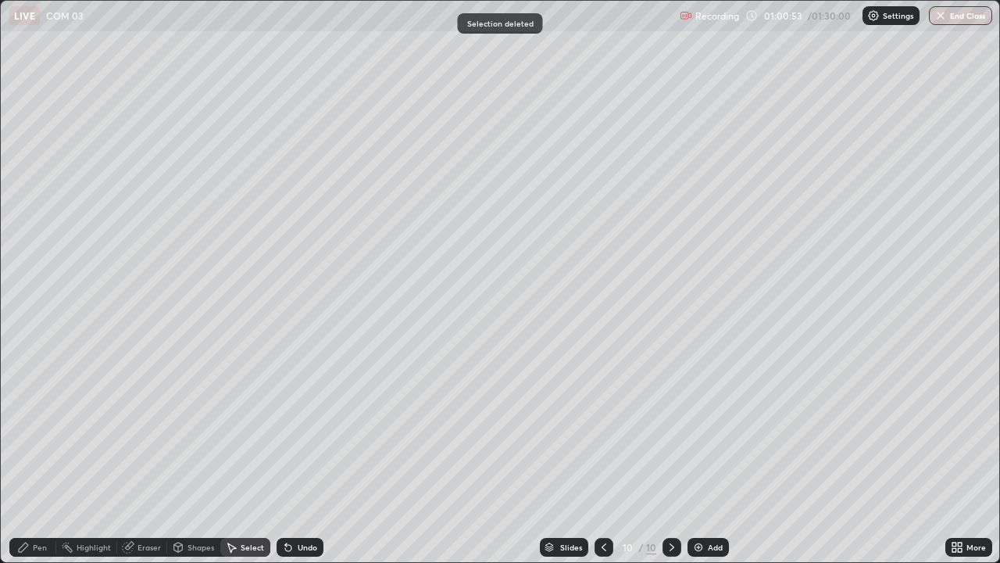
click at [34, 456] on div "Pen" at bounding box center [32, 547] width 47 height 19
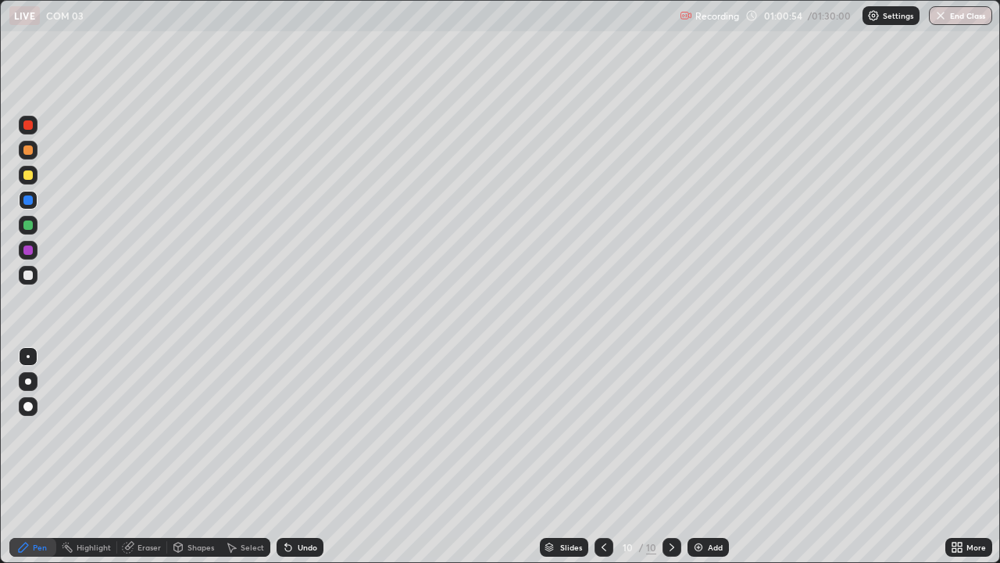
click at [30, 225] on div at bounding box center [27, 224] width 9 height 9
click at [27, 278] on div at bounding box center [27, 274] width 9 height 9
click at [701, 456] on img at bounding box center [698, 547] width 13 height 13
click at [195, 456] on div "Shapes" at bounding box center [201, 547] width 27 height 8
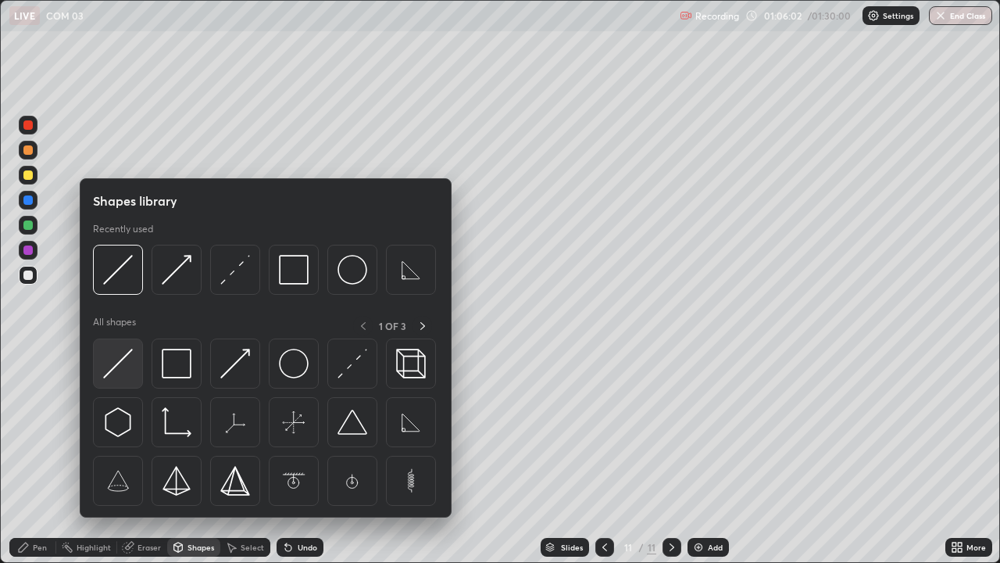
click at [120, 365] on img at bounding box center [118, 364] width 30 height 30
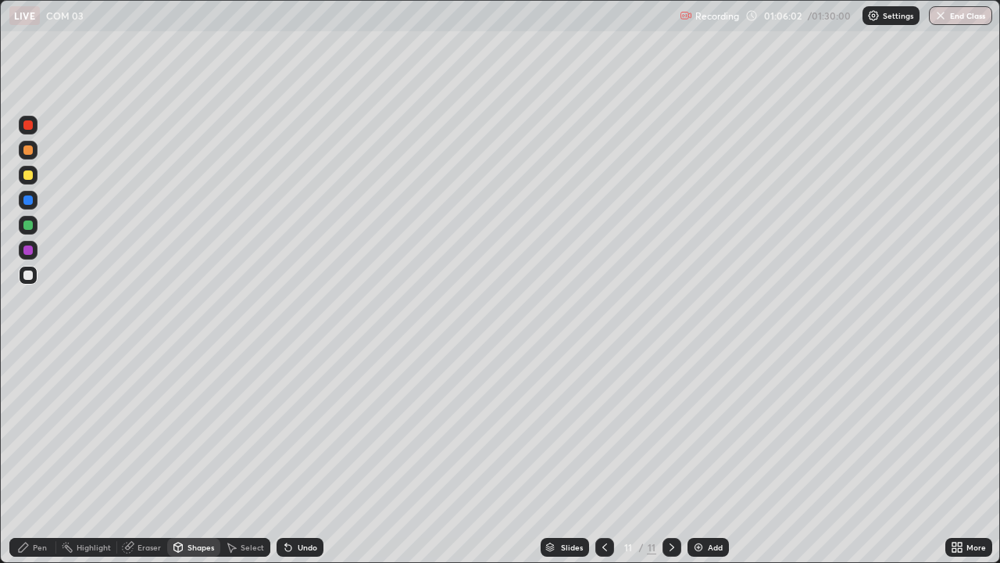
click at [28, 277] on div at bounding box center [27, 274] width 9 height 9
click at [27, 254] on div at bounding box center [27, 249] width 9 height 9
click at [191, 456] on div "Shapes" at bounding box center [201, 547] width 27 height 8
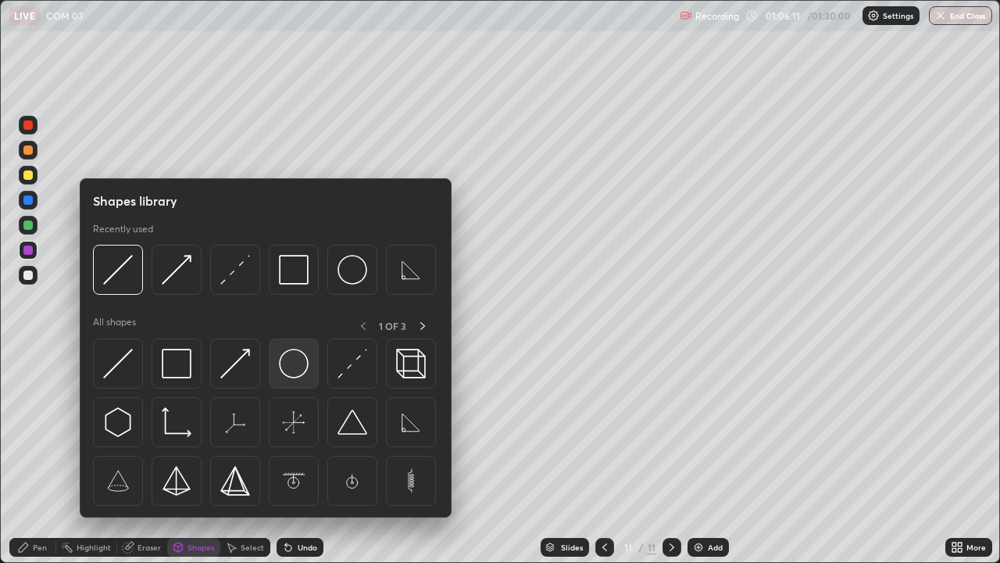
click at [300, 373] on img at bounding box center [294, 364] width 30 height 30
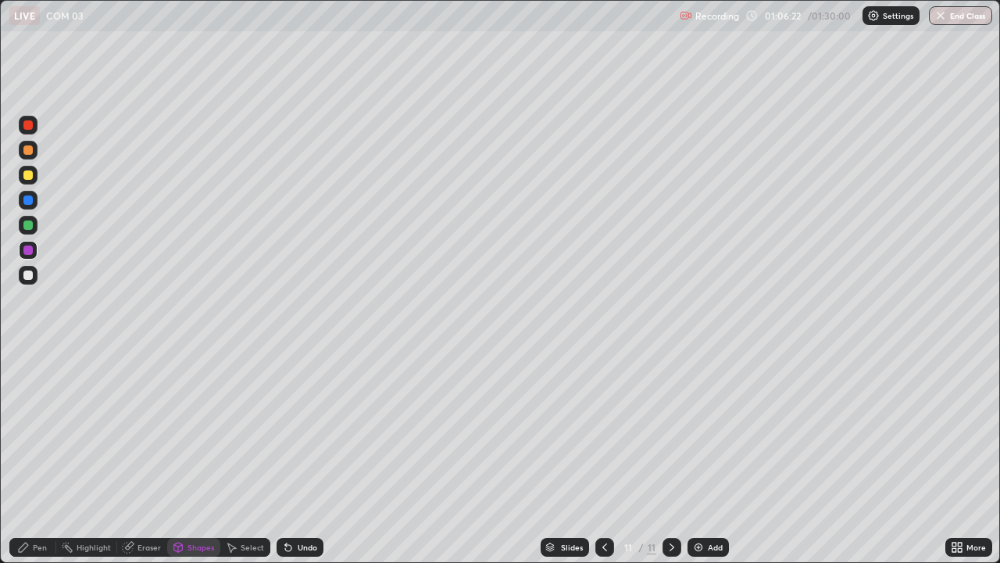
click at [306, 456] on div "Undo" at bounding box center [308, 547] width 20 height 8
click at [188, 456] on div "Shapes" at bounding box center [201, 547] width 27 height 8
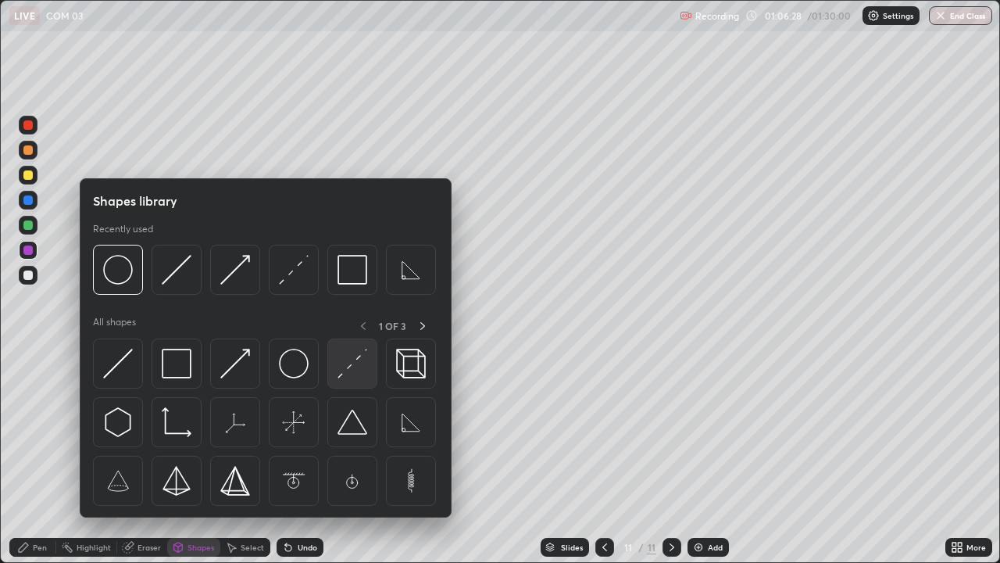
click at [350, 382] on div at bounding box center [352, 363] width 50 height 50
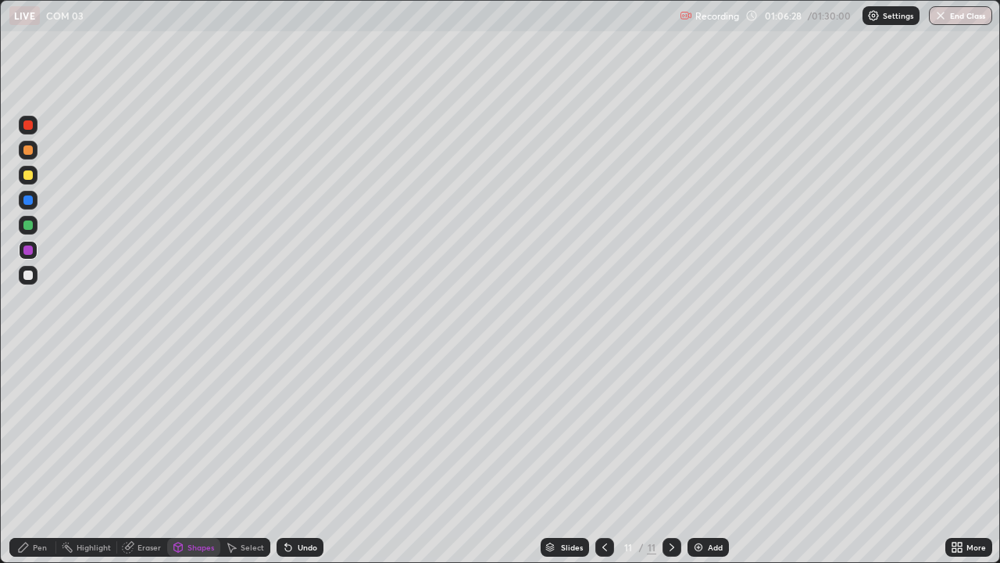
click at [27, 199] on div at bounding box center [27, 199] width 9 height 9
click at [139, 456] on div "Eraser" at bounding box center [149, 547] width 23 height 8
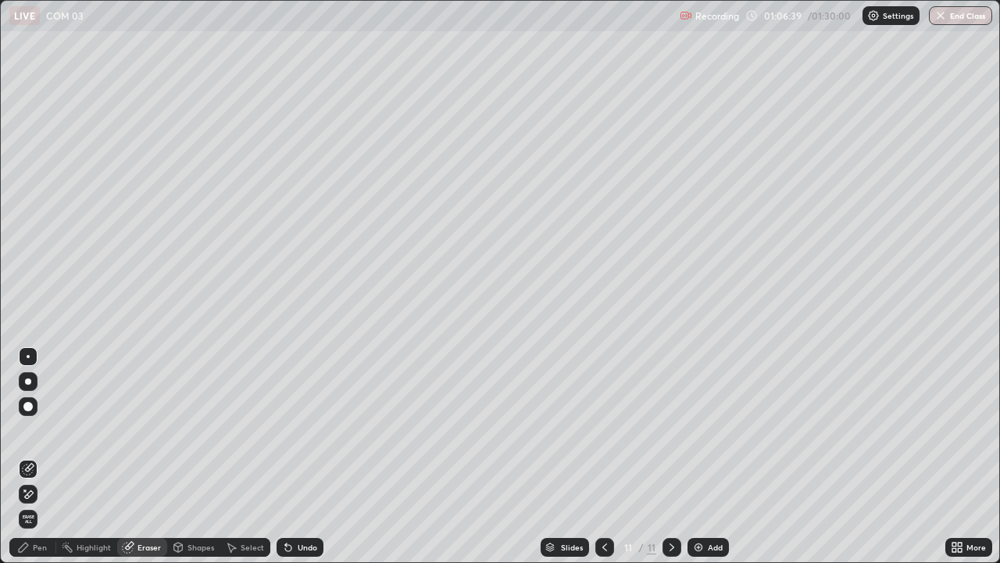
click at [37, 456] on div "Pen" at bounding box center [40, 547] width 14 height 8
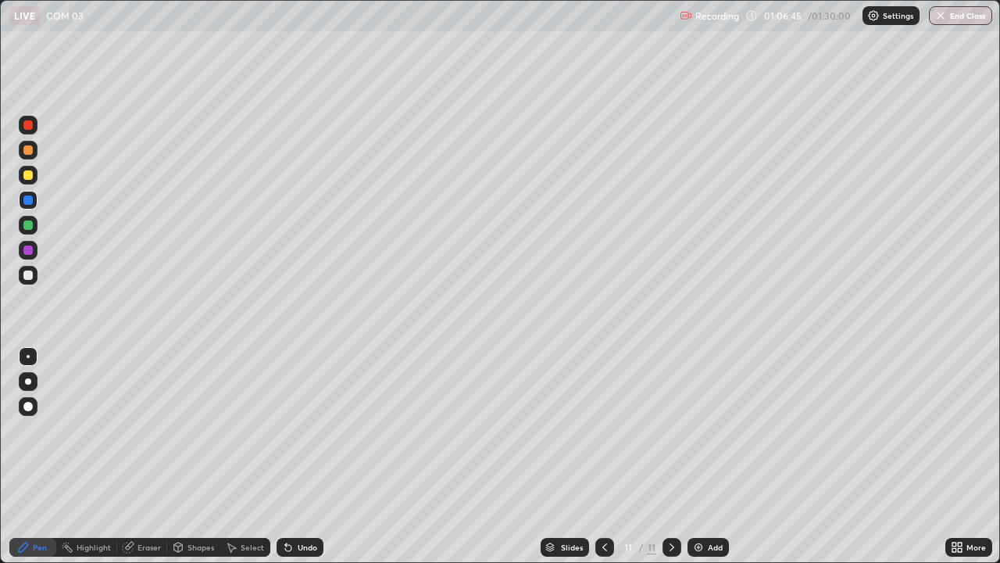
click at [30, 149] on div at bounding box center [27, 149] width 9 height 9
click at [30, 200] on div at bounding box center [27, 199] width 9 height 9
click at [25, 252] on div at bounding box center [27, 249] width 9 height 9
click at [27, 276] on div at bounding box center [27, 274] width 9 height 9
click at [27, 152] on div at bounding box center [27, 149] width 9 height 9
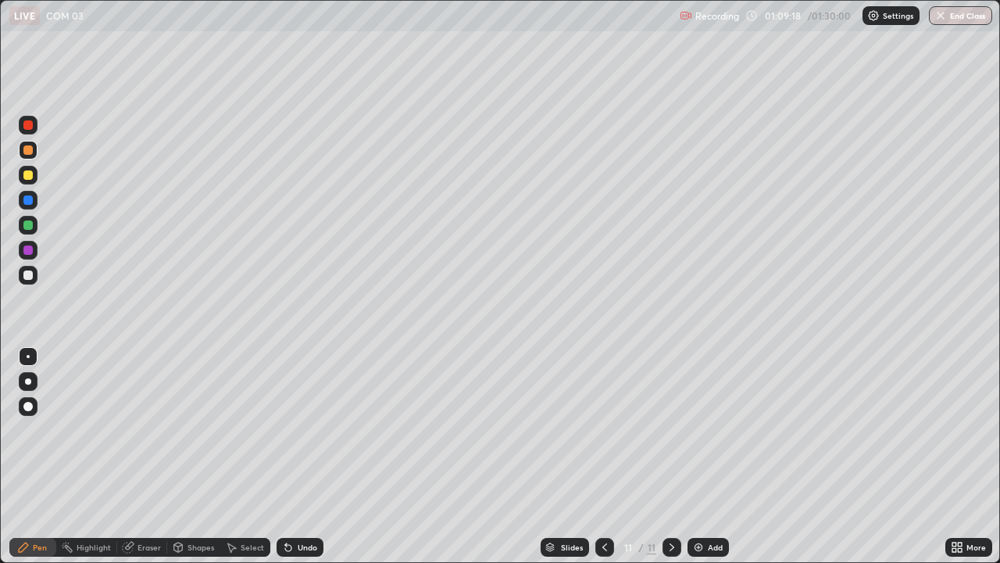
click at [191, 456] on div "Shapes" at bounding box center [201, 547] width 27 height 8
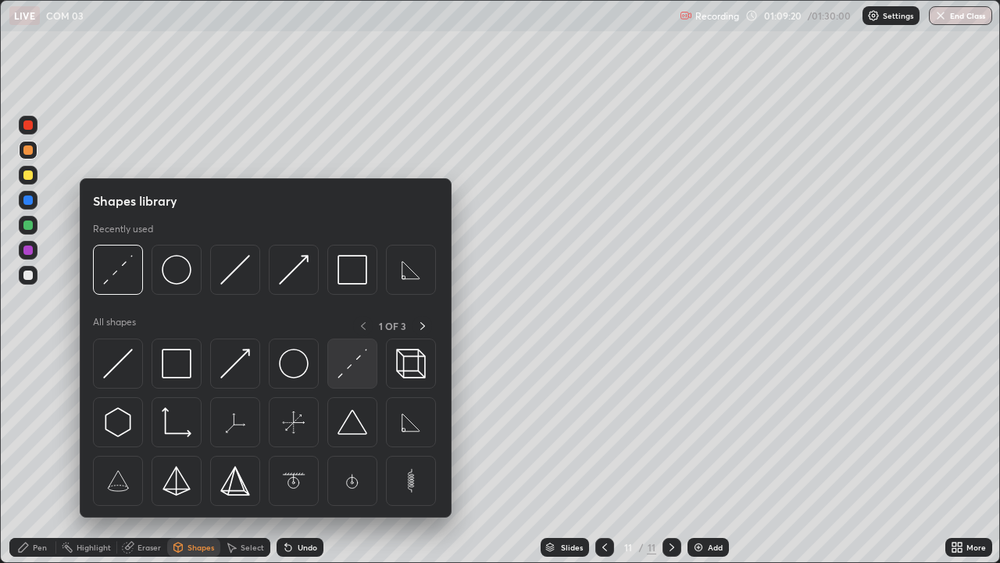
click at [346, 368] on img at bounding box center [353, 364] width 30 height 30
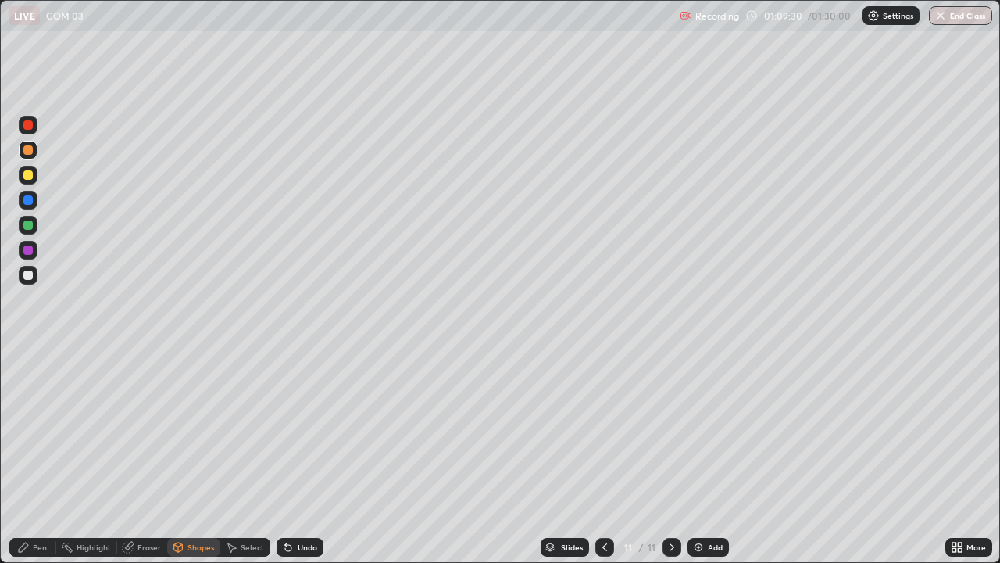
click at [37, 456] on div "Pen" at bounding box center [40, 547] width 14 height 8
click at [30, 274] on div at bounding box center [27, 274] width 9 height 9
click at [713, 456] on div "Add" at bounding box center [715, 547] width 15 height 8
click at [301, 456] on div "Undo" at bounding box center [300, 547] width 47 height 19
click at [158, 456] on div "Eraser" at bounding box center [142, 547] width 50 height 19
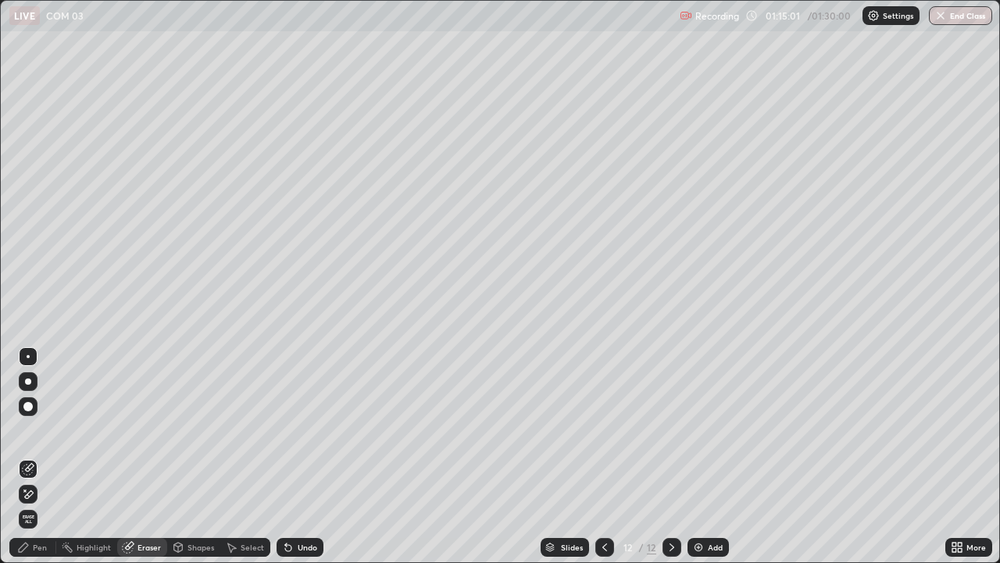
click at [35, 456] on div "Pen" at bounding box center [32, 547] width 47 height 19
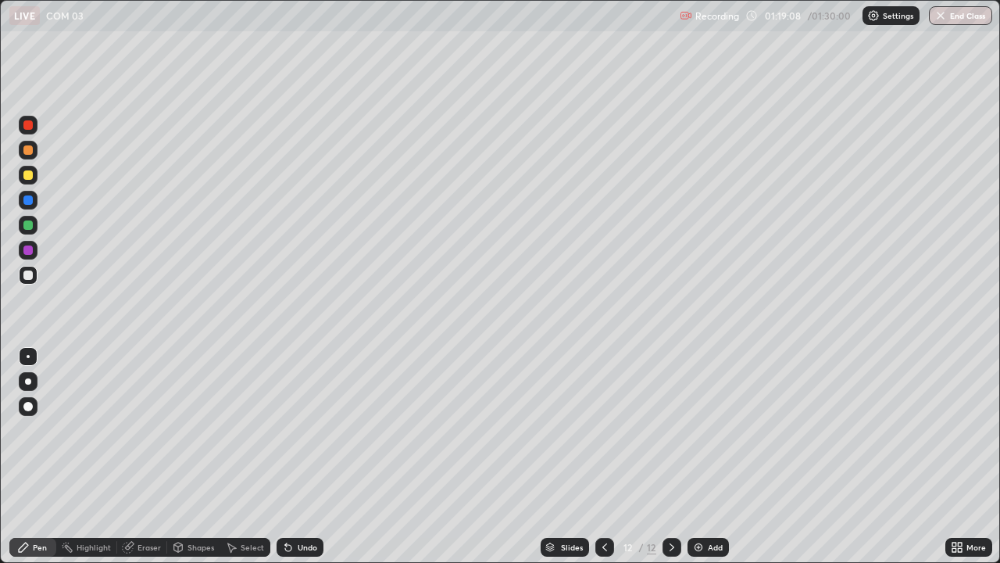
click at [708, 456] on div "Add" at bounding box center [715, 547] width 15 height 8
click at [184, 456] on div "Shapes" at bounding box center [193, 547] width 53 height 19
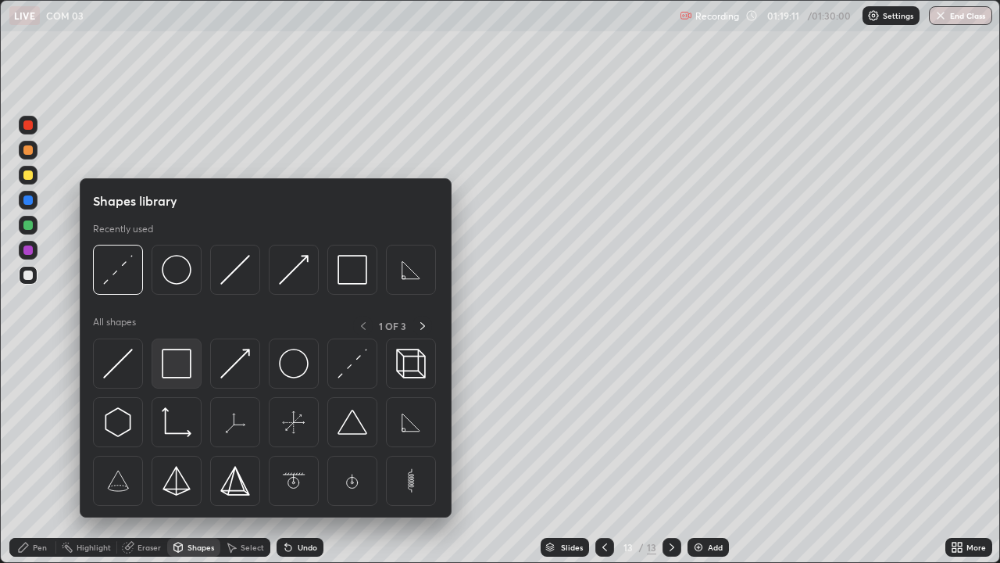
click at [175, 373] on img at bounding box center [177, 364] width 30 height 30
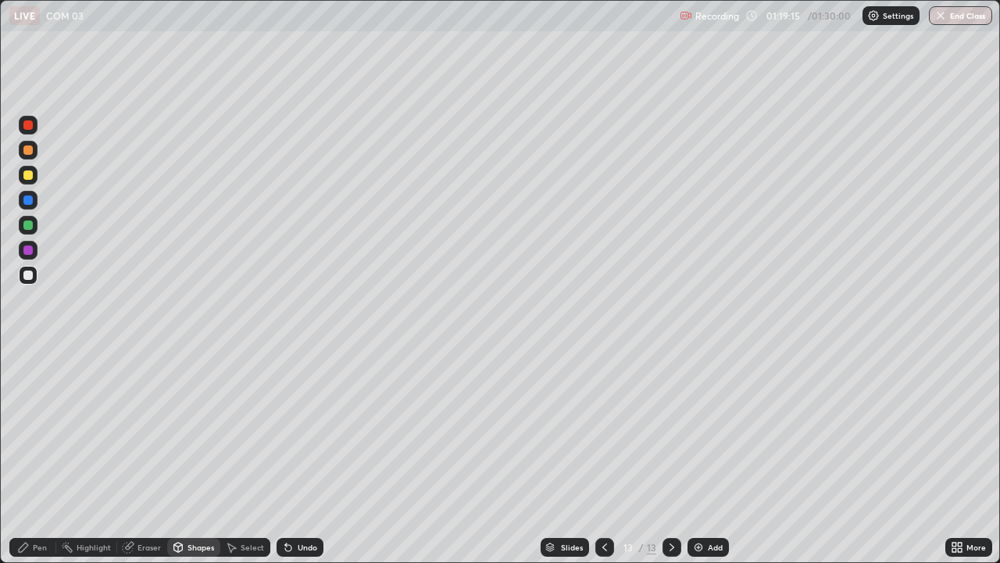
click at [185, 456] on div "Shapes" at bounding box center [193, 547] width 53 height 19
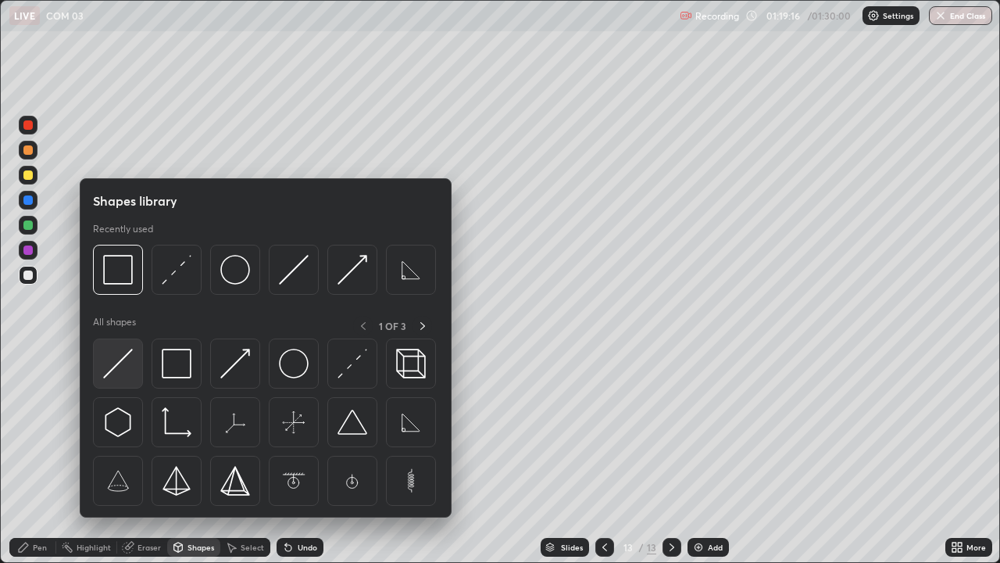
click at [116, 377] on img at bounding box center [118, 364] width 30 height 30
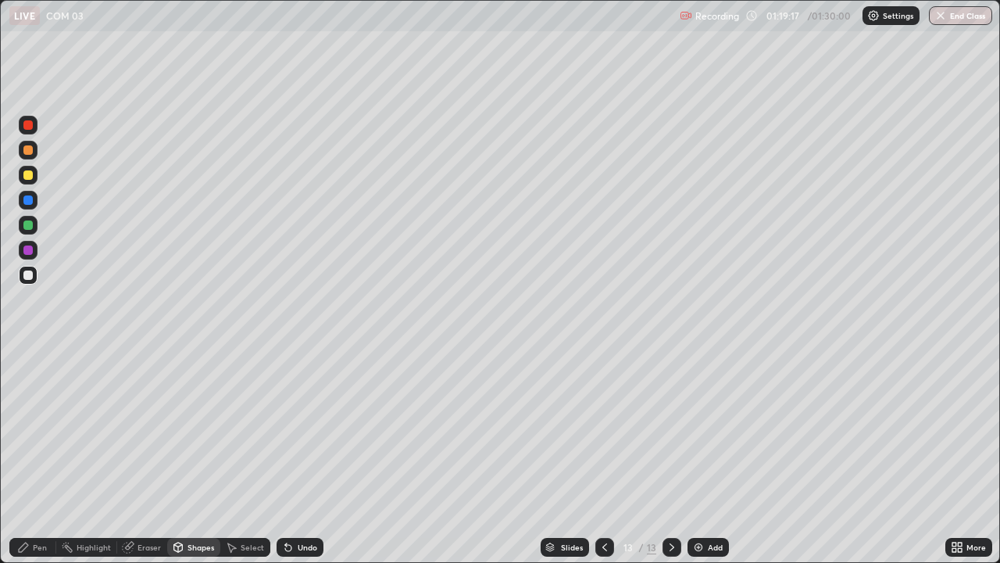
click at [27, 256] on div at bounding box center [28, 250] width 19 height 19
click at [38, 456] on div "Pen" at bounding box center [40, 547] width 14 height 8
click at [30, 228] on div at bounding box center [27, 224] width 9 height 9
click at [29, 202] on div at bounding box center [27, 199] width 9 height 9
click at [188, 456] on div "Shapes" at bounding box center [201, 547] width 27 height 8
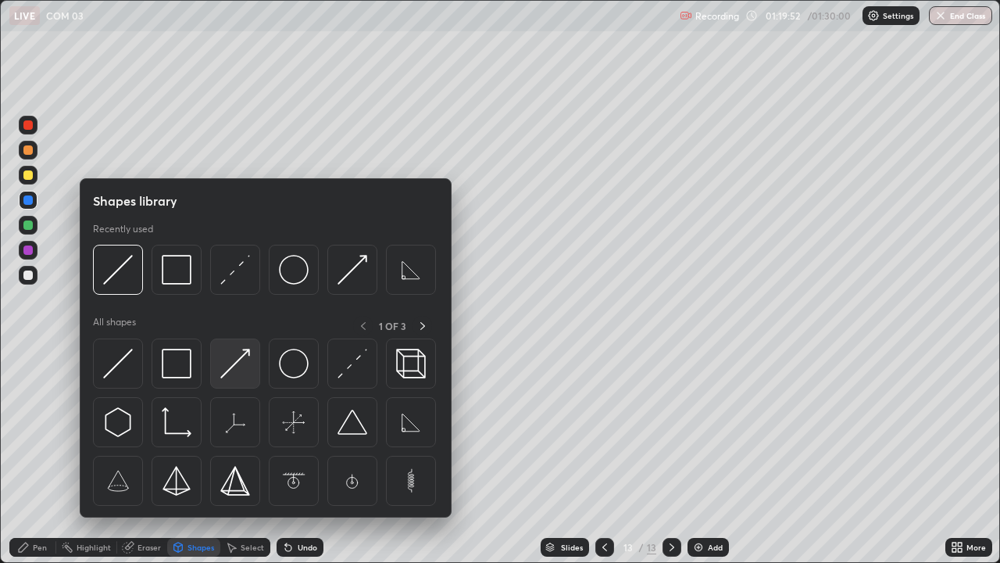
click at [236, 374] on img at bounding box center [235, 364] width 30 height 30
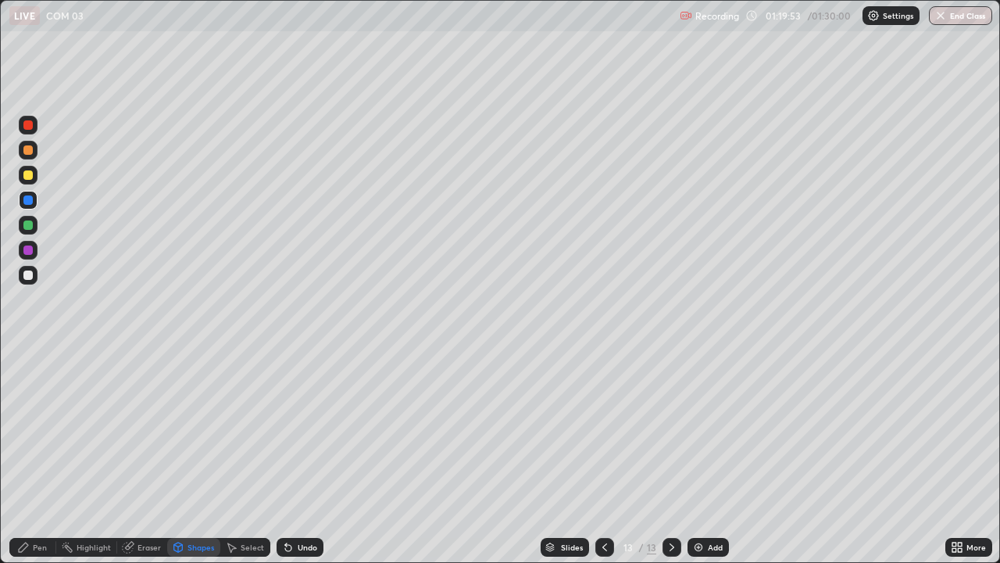
click at [27, 251] on div at bounding box center [27, 249] width 9 height 9
click at [27, 198] on div at bounding box center [27, 199] width 9 height 9
click at [31, 152] on div at bounding box center [27, 149] width 9 height 9
click at [41, 456] on div "Pen" at bounding box center [40, 547] width 14 height 8
click at [28, 151] on div at bounding box center [27, 149] width 9 height 9
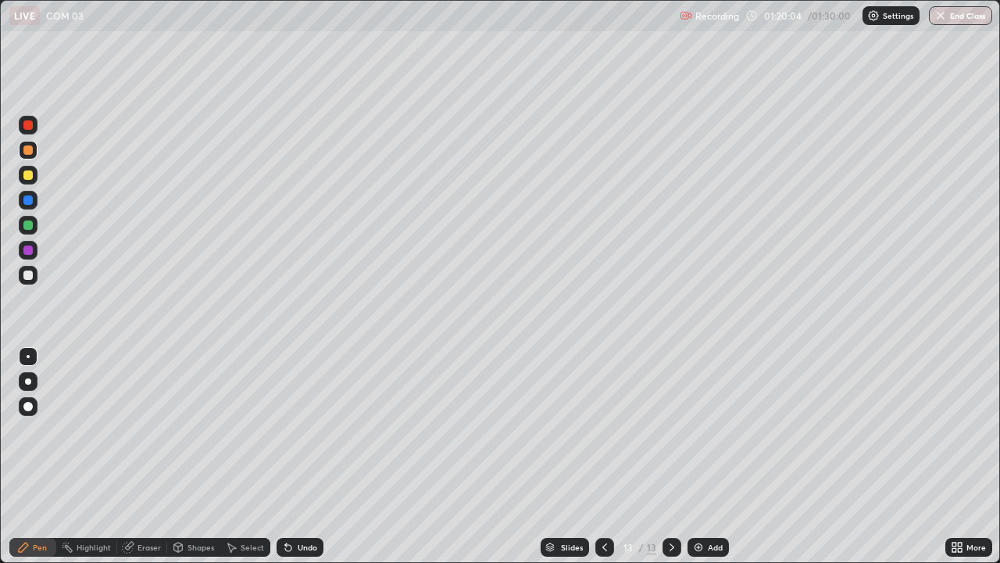
click at [30, 176] on div at bounding box center [27, 174] width 9 height 9
click at [28, 276] on div at bounding box center [27, 274] width 9 height 9
click at [30, 203] on div at bounding box center [27, 199] width 9 height 9
click at [27, 175] on div at bounding box center [27, 174] width 9 height 9
click at [28, 129] on div at bounding box center [27, 124] width 9 height 9
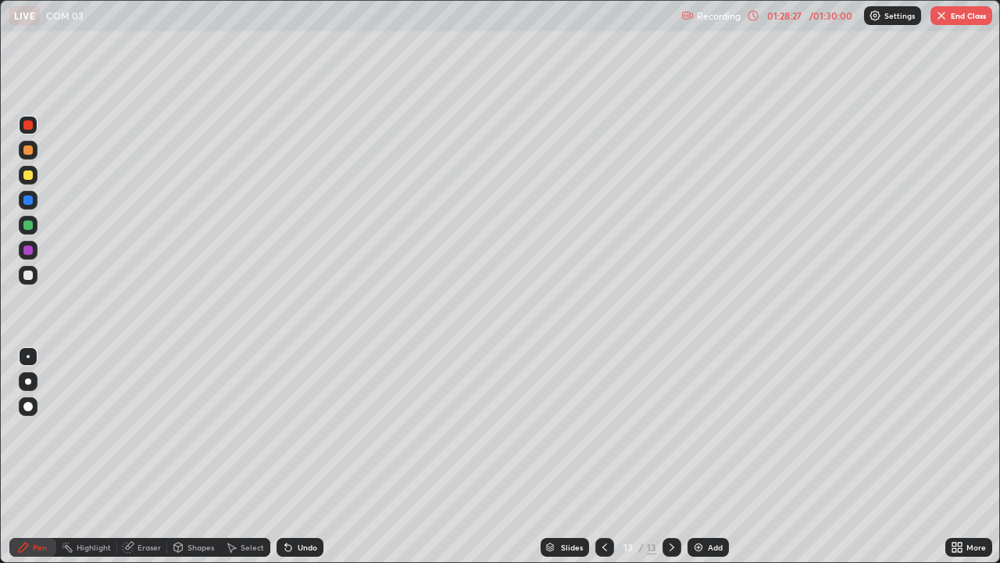
click at [962, 15] on button "End Class" at bounding box center [962, 15] width 62 height 19
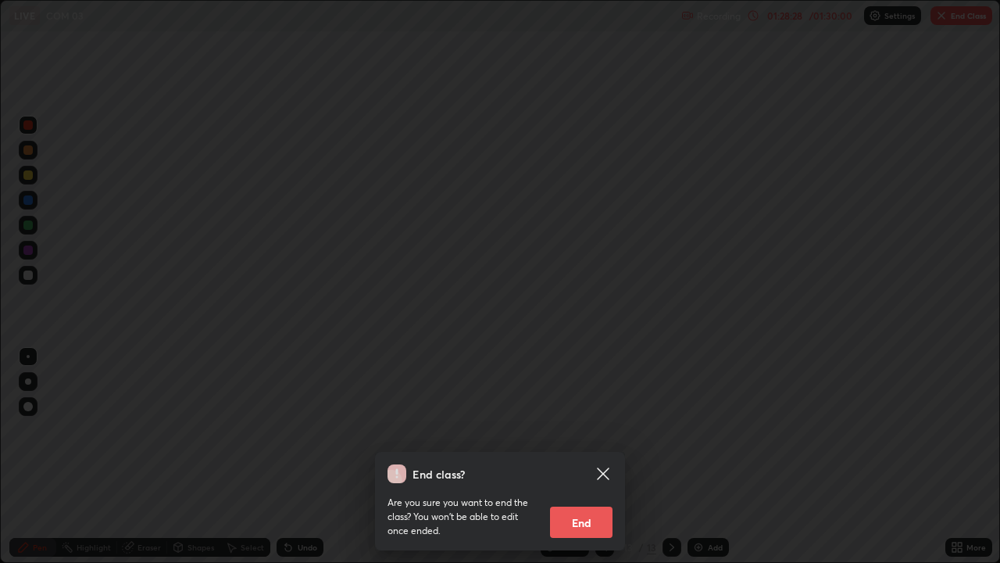
click at [589, 456] on button "End" at bounding box center [581, 521] width 63 height 31
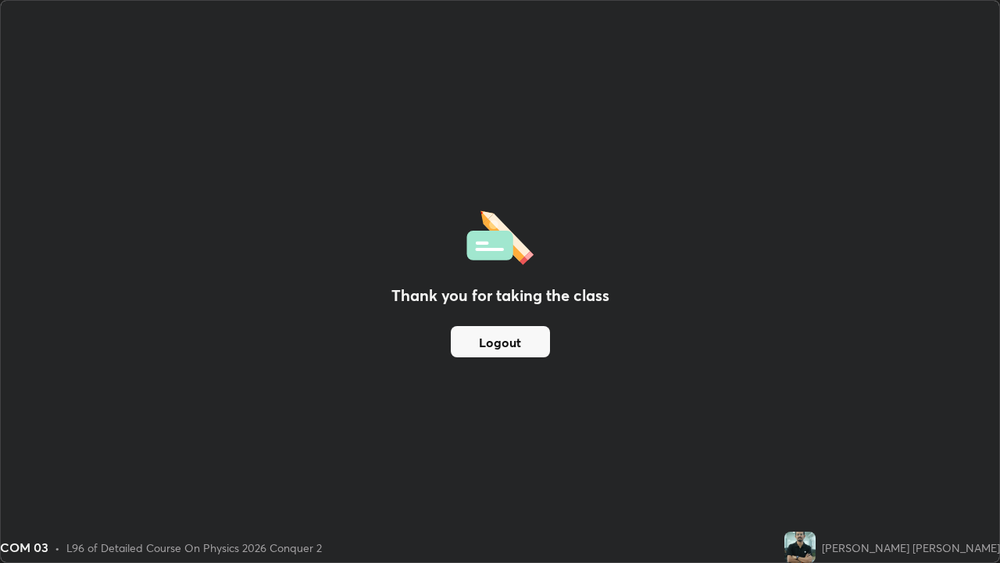
click at [534, 343] on button "Logout" at bounding box center [500, 341] width 99 height 31
click at [531, 338] on button "Logout" at bounding box center [500, 341] width 99 height 31
click at [531, 339] on button "Logout" at bounding box center [500, 341] width 99 height 31
click at [531, 345] on button "Logout" at bounding box center [500, 341] width 99 height 31
click at [531, 348] on button "Logout" at bounding box center [500, 341] width 99 height 31
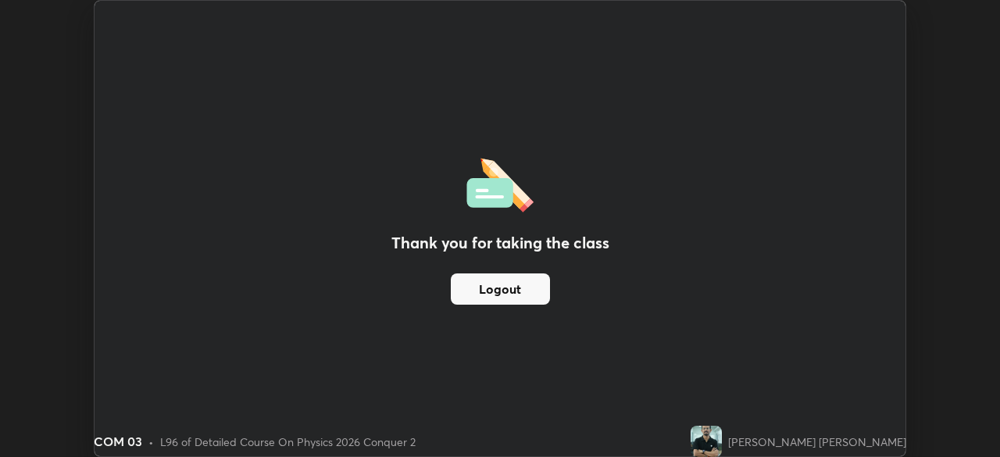
scroll to position [77686, 77143]
